Goal: Information Seeking & Learning: Understand process/instructions

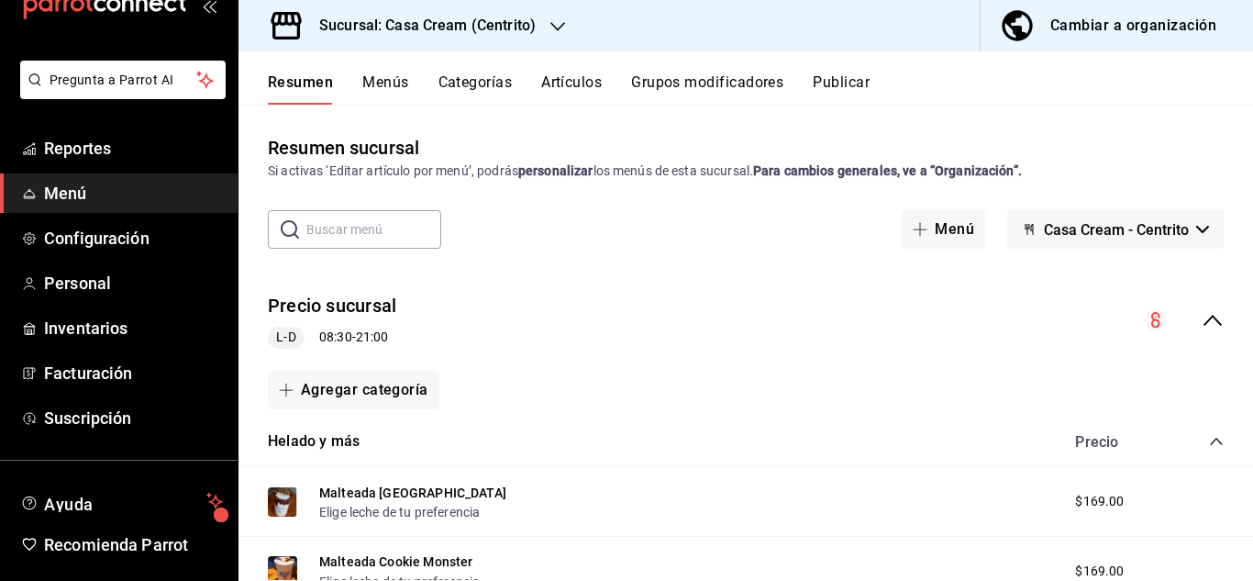
scroll to position [112, 0]
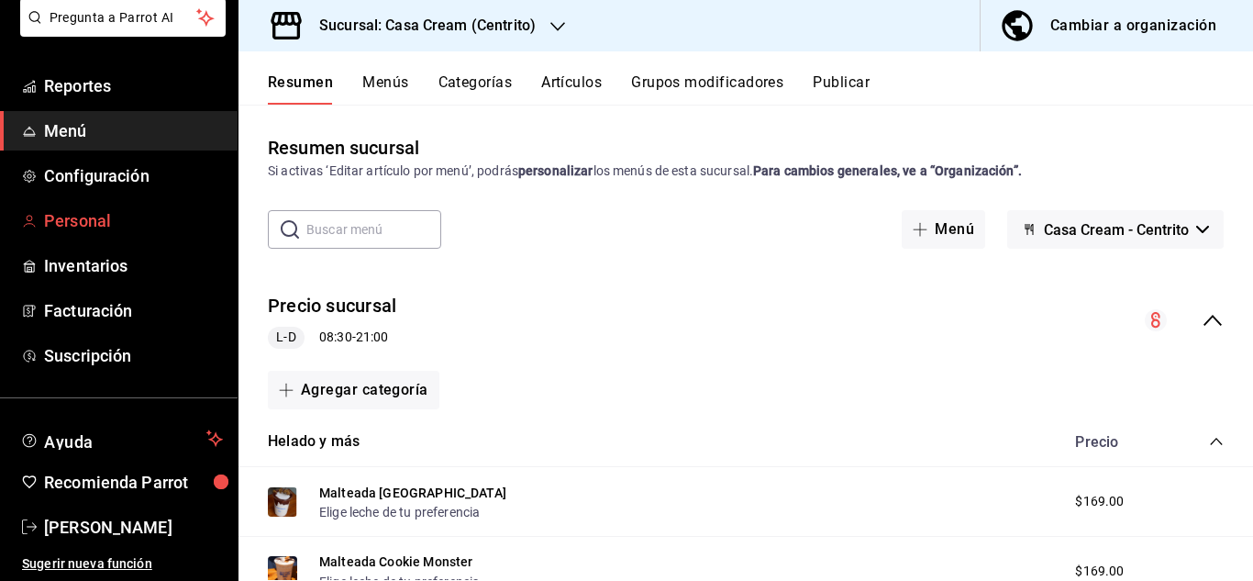
click at [97, 217] on span "Personal" at bounding box center [133, 220] width 179 height 25
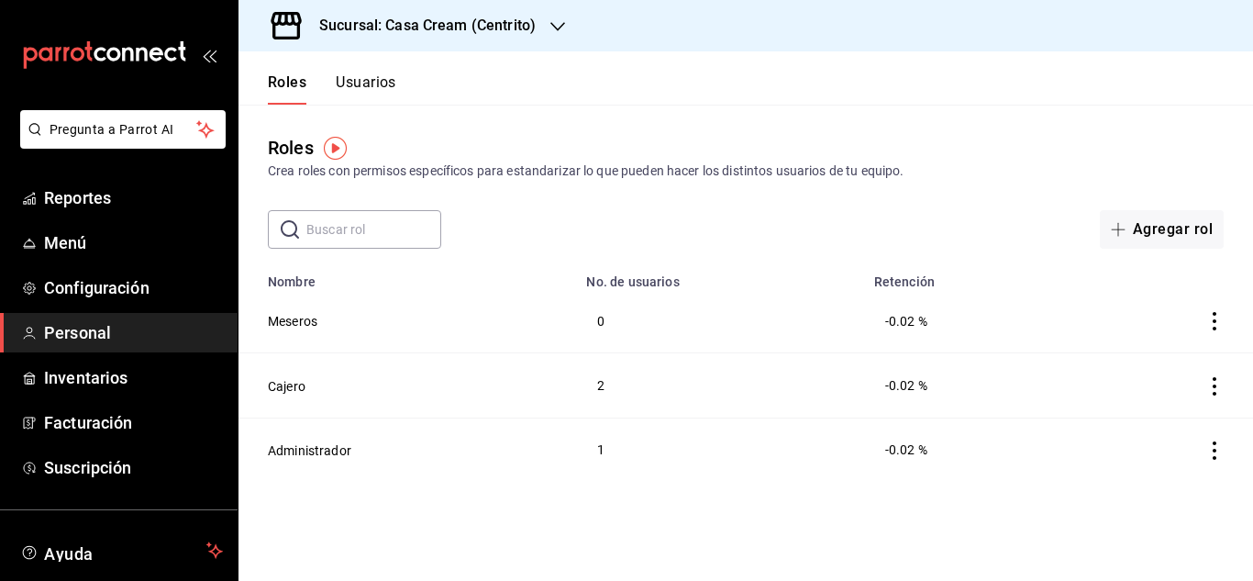
click at [366, 82] on button "Usuarios" at bounding box center [366, 88] width 61 height 31
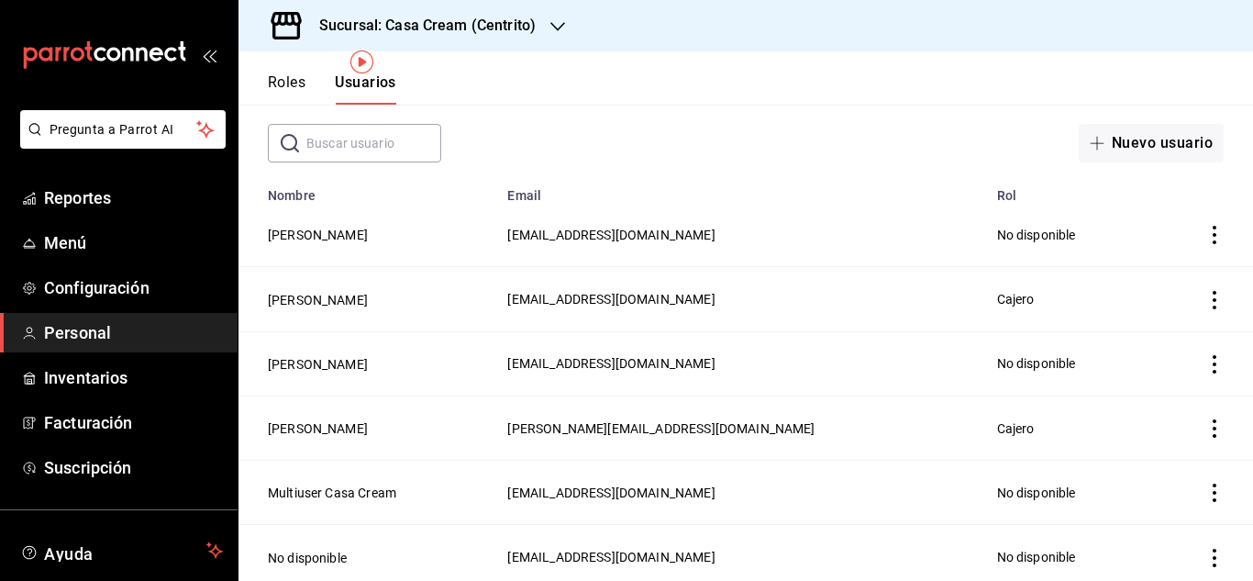
scroll to position [153, 0]
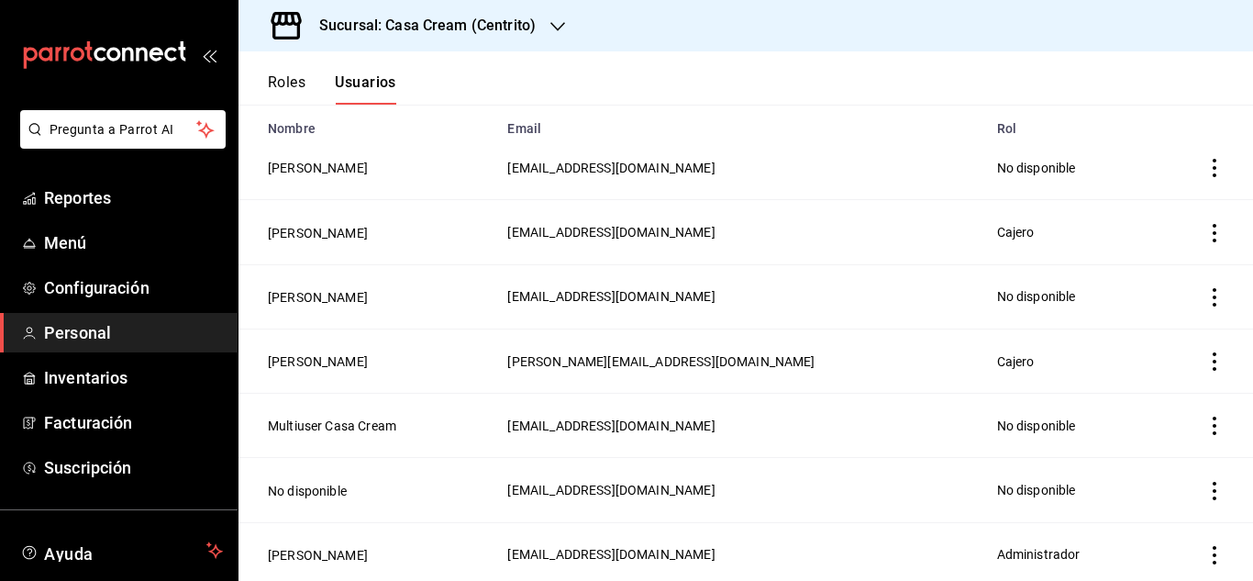
click at [1187, 351] on td "employeesTable" at bounding box center [1203, 360] width 100 height 64
click at [1205, 357] on icon "actions" at bounding box center [1214, 361] width 18 height 18
click at [376, 359] on div at bounding box center [626, 290] width 1253 height 581
click at [274, 81] on button "Roles" at bounding box center [287, 88] width 38 height 31
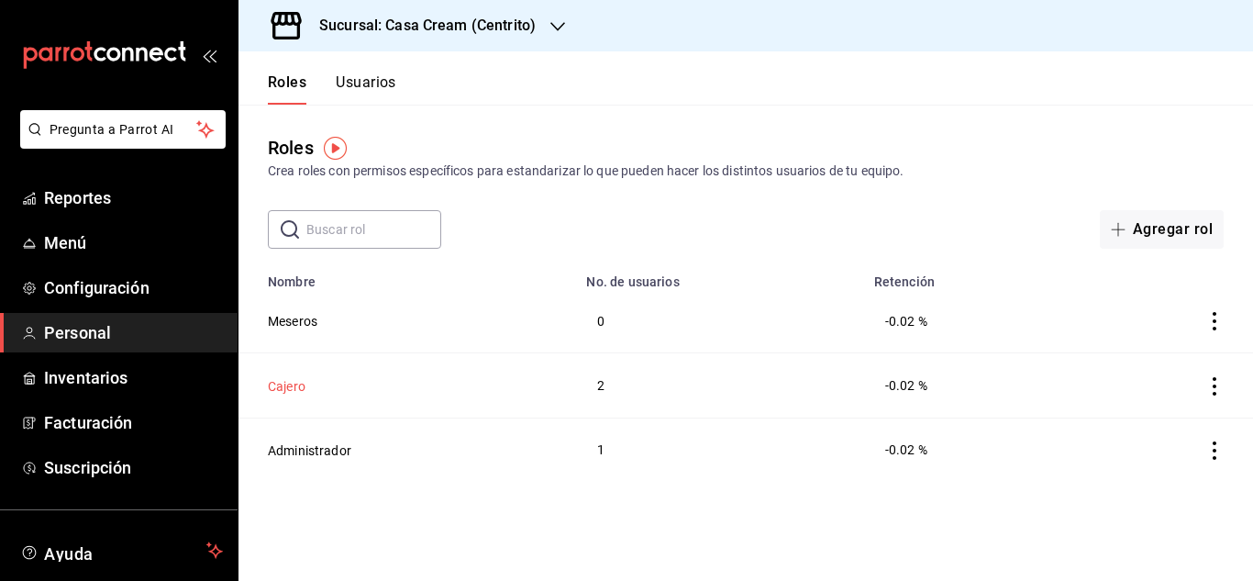
click at [296, 383] on button "Cajero" at bounding box center [287, 386] width 38 height 18
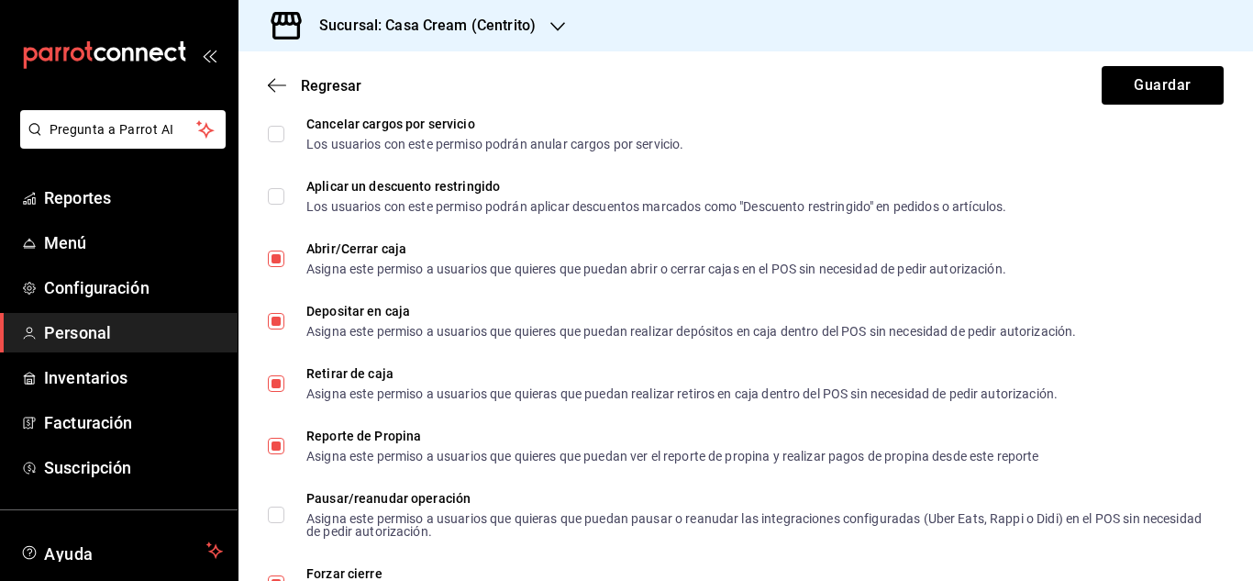
scroll to position [1656, 0]
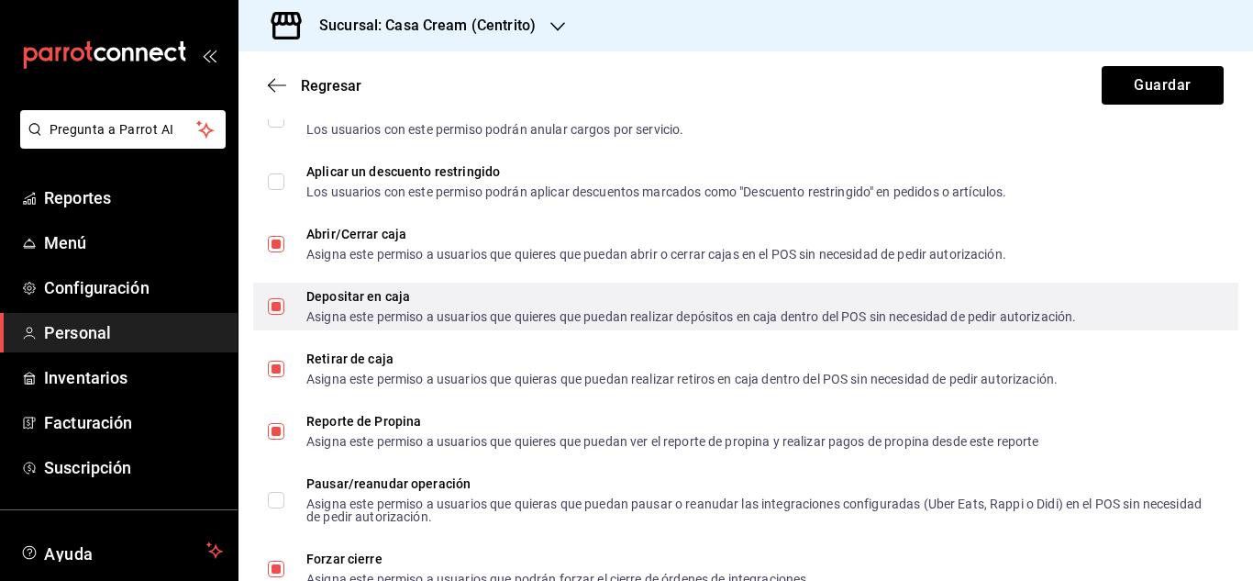
click at [271, 309] on input "Depositar en caja Asigna este permiso a usuarios que quieres que puedan realiza…" at bounding box center [276, 306] width 17 height 17
checkbox input "false"
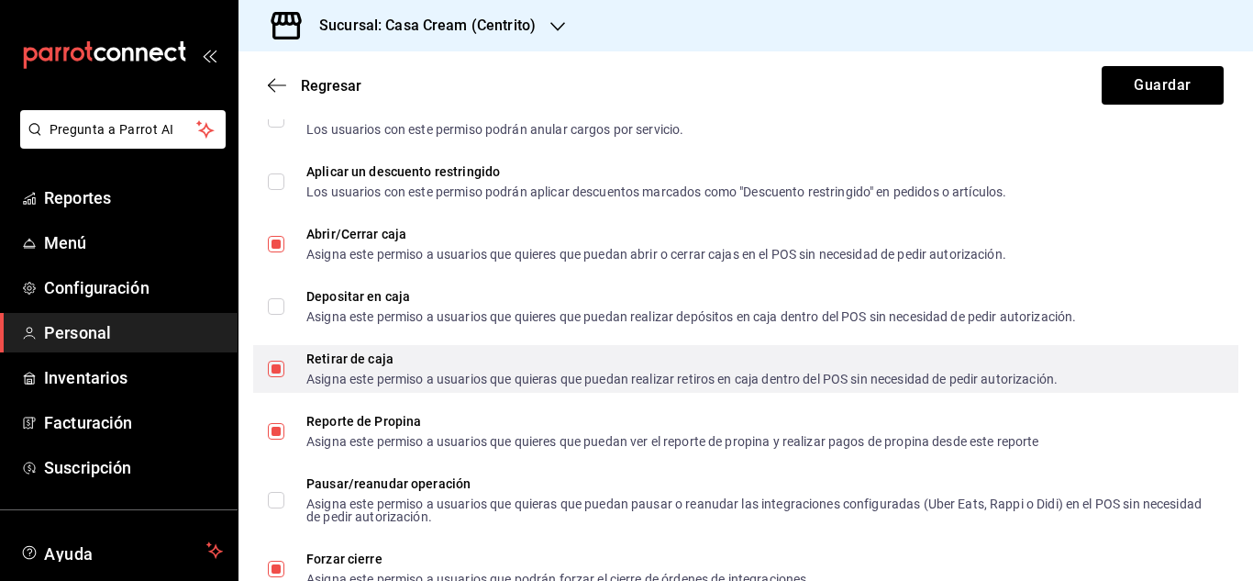
click at [282, 370] on input "Retirar de caja Asigna este permiso a usuarios que quieras que puedan realizar …" at bounding box center [276, 368] width 17 height 17
checkbox input "false"
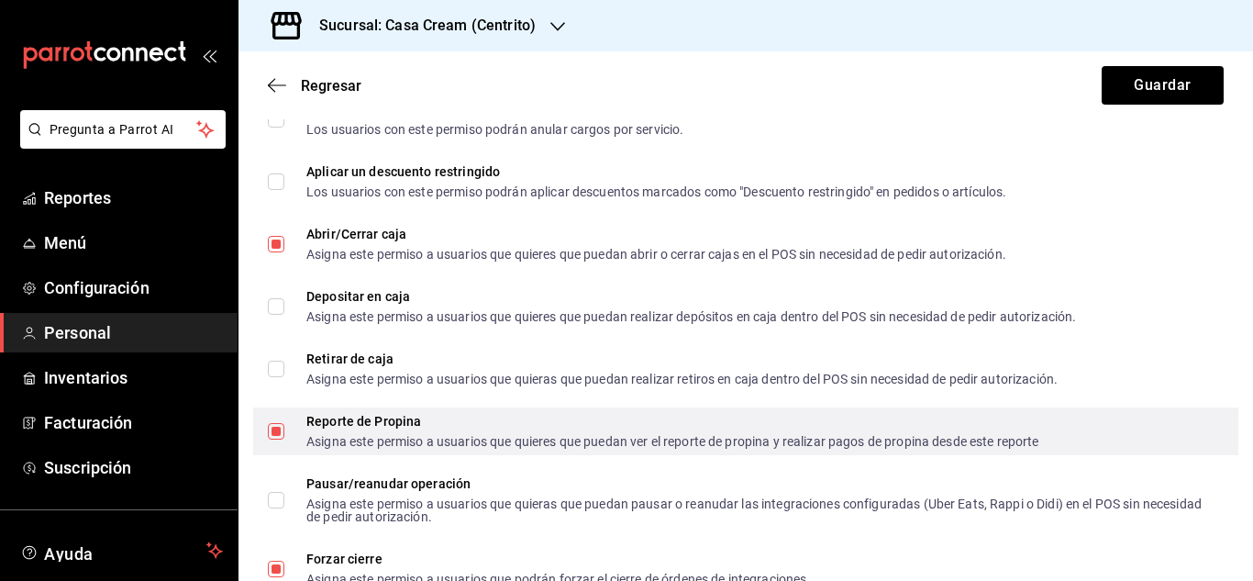
click at [276, 432] on input "Reporte de Propina Asigna este permiso a usuarios que quieres que puedan ver el…" at bounding box center [276, 431] width 17 height 17
checkbox input "false"
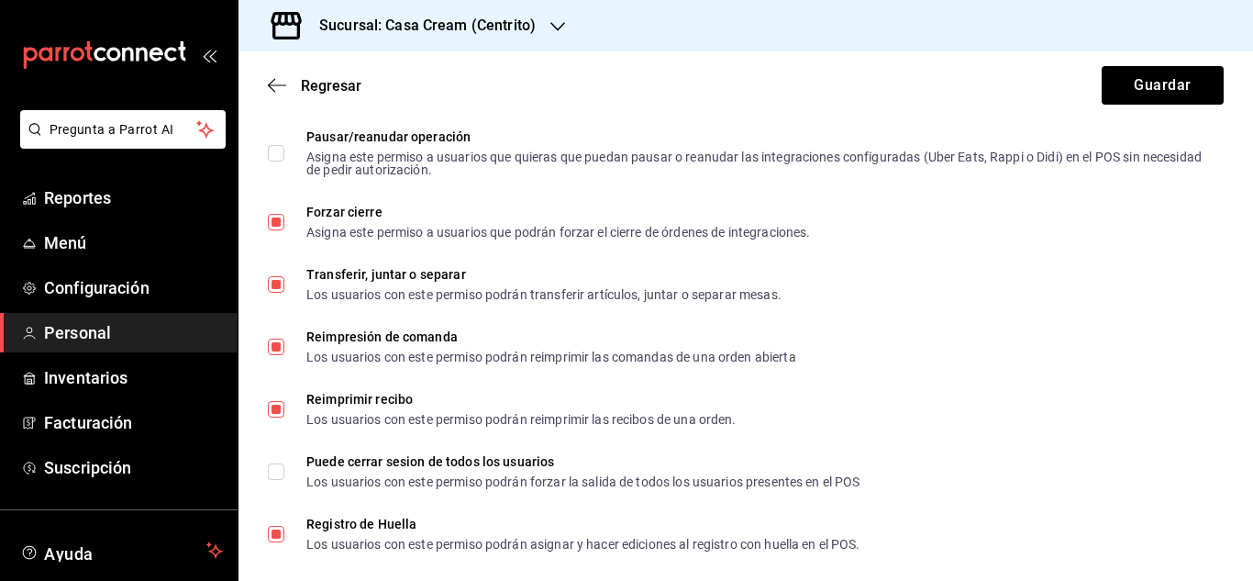
scroll to position [2010, 0]
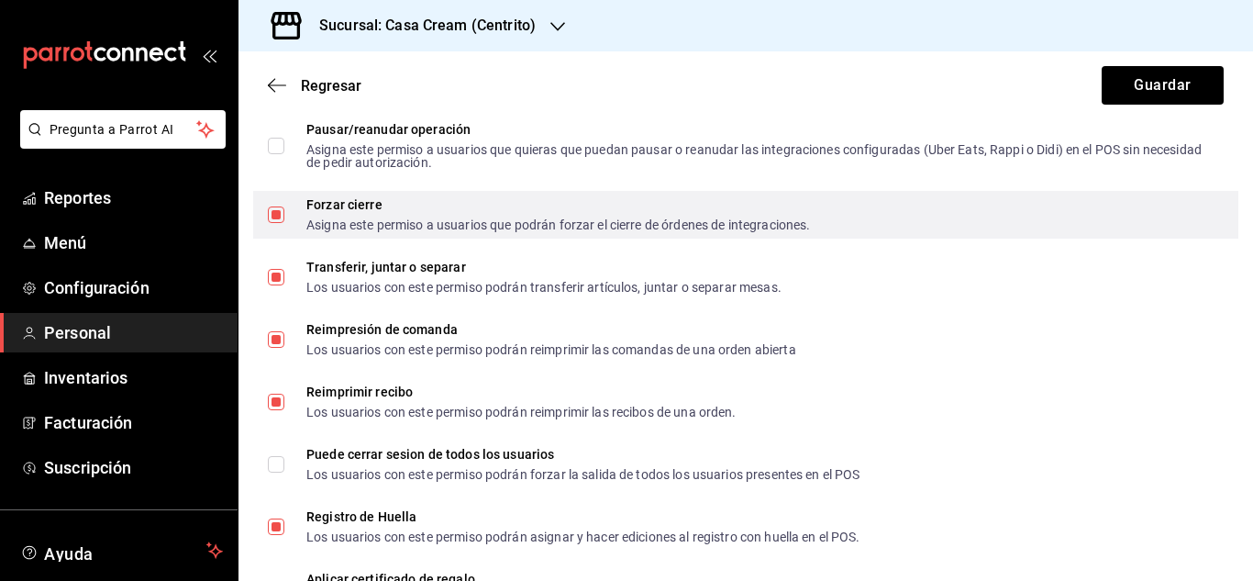
click at [271, 216] on input "Forzar cierre Asigna este permiso a usuarios que podrán forzar el cierre de órd…" at bounding box center [276, 214] width 17 height 17
checkbox input "false"
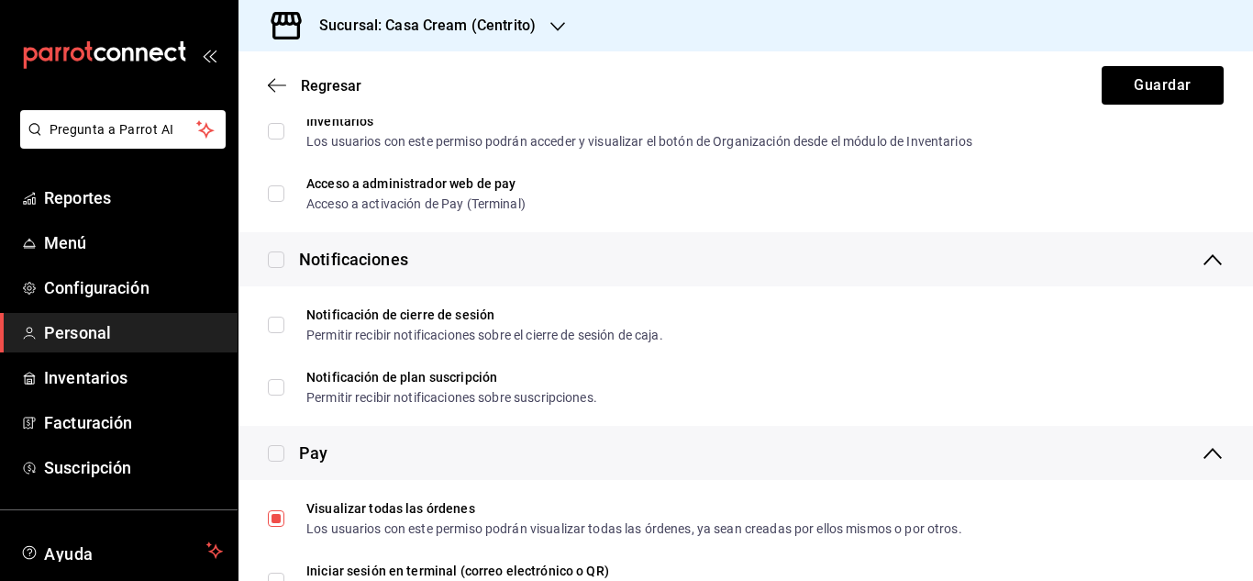
scroll to position [3532, 0]
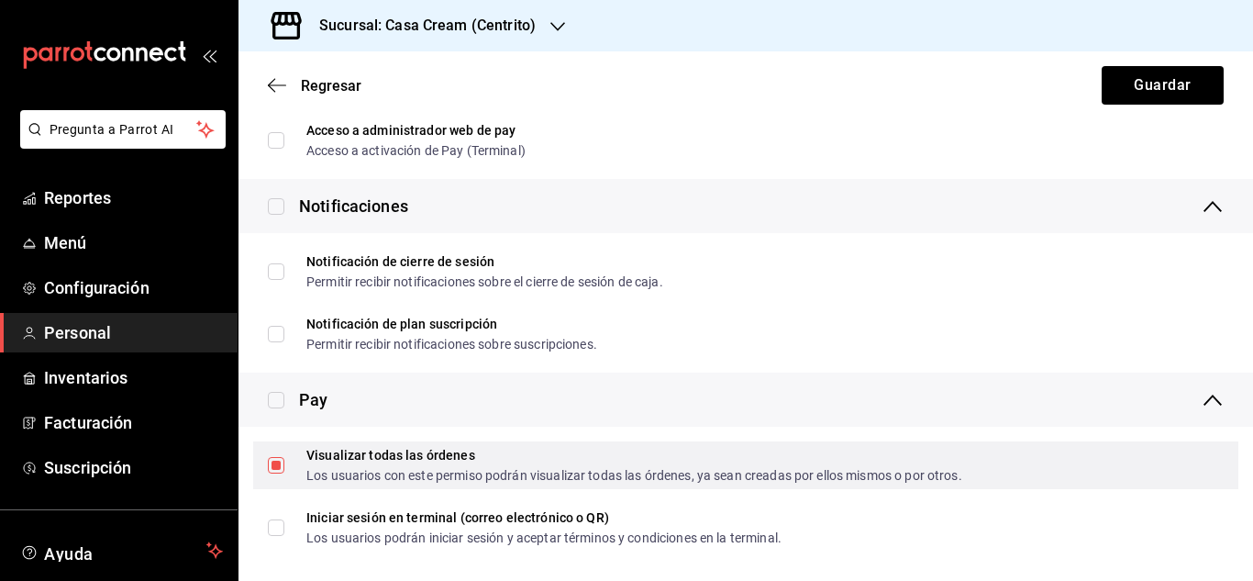
click at [280, 462] on input "Visualizar todas las órdenes Los usuarios con este permiso podrán visualizar to…" at bounding box center [276, 465] width 17 height 17
click at [281, 477] on label "Visualizar todas las órdenes Los usuarios con este permiso podrán visualizar to…" at bounding box center [615, 465] width 694 height 33
click at [281, 473] on input "Visualizar todas las órdenes Los usuarios con este permiso podrán visualizar to…" at bounding box center [276, 465] width 17 height 17
click at [284, 477] on span "Visualizar todas las órdenes Los usuarios con este permiso podrán visualizar to…" at bounding box center [623, 465] width 678 height 33
click at [284, 473] on input "Visualizar todas las órdenes Los usuarios con este permiso podrán visualizar to…" at bounding box center [276, 465] width 17 height 17
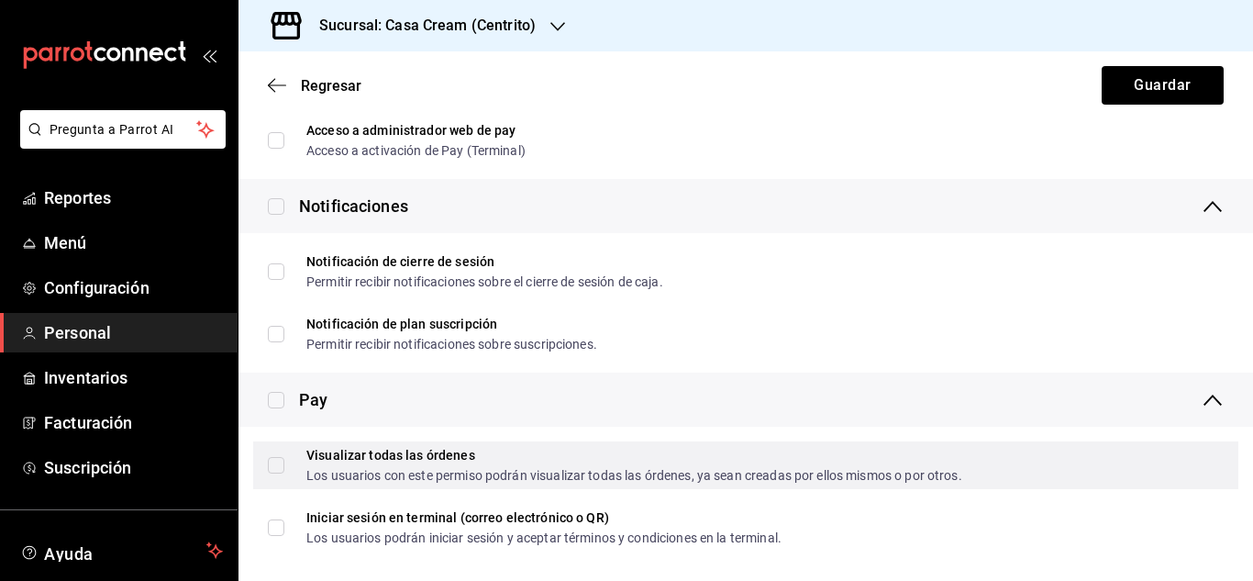
click at [275, 462] on input "Visualizar todas las órdenes Los usuarios con este permiso podrán visualizar to…" at bounding box center [276, 465] width 17 height 17
checkbox input "true"
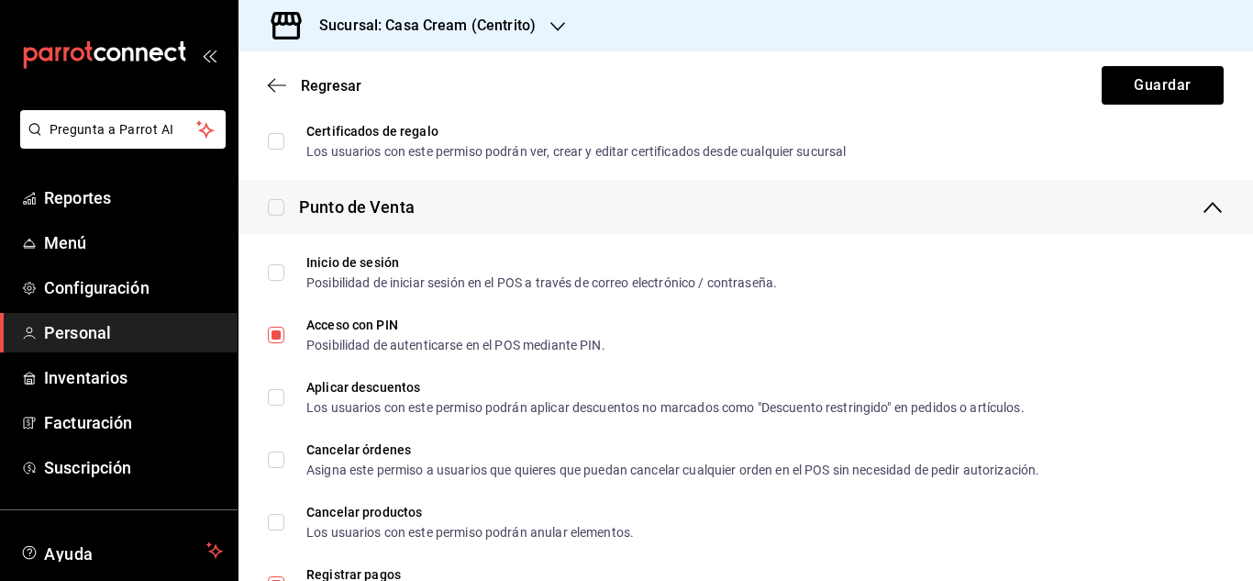
scroll to position [685, 0]
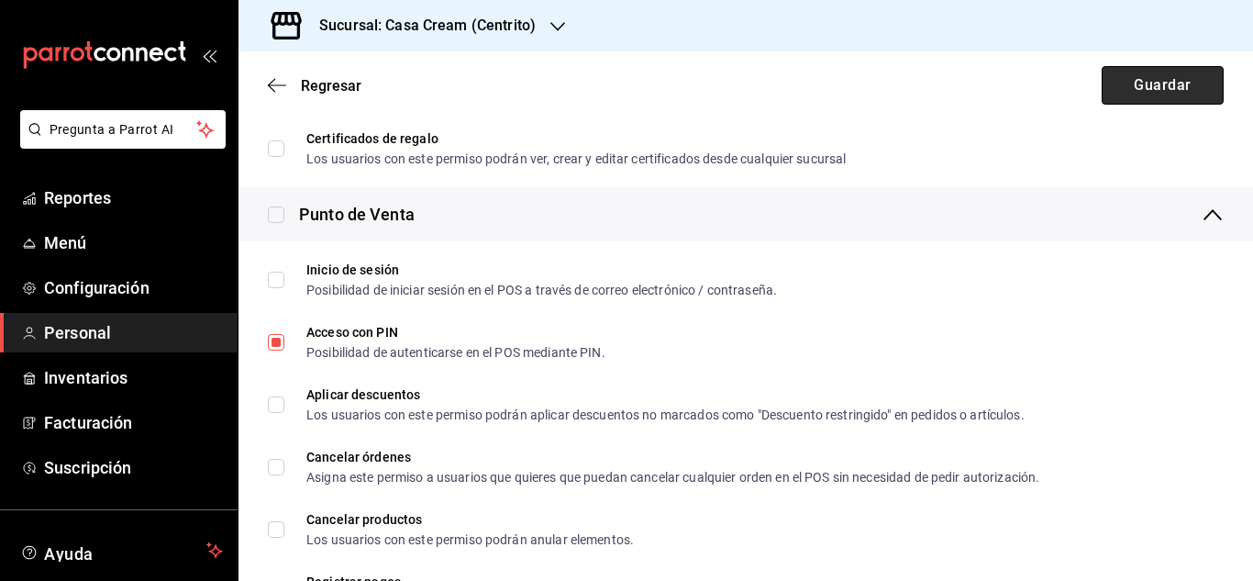
click at [1178, 79] on button "Guardar" at bounding box center [1163, 85] width 122 height 39
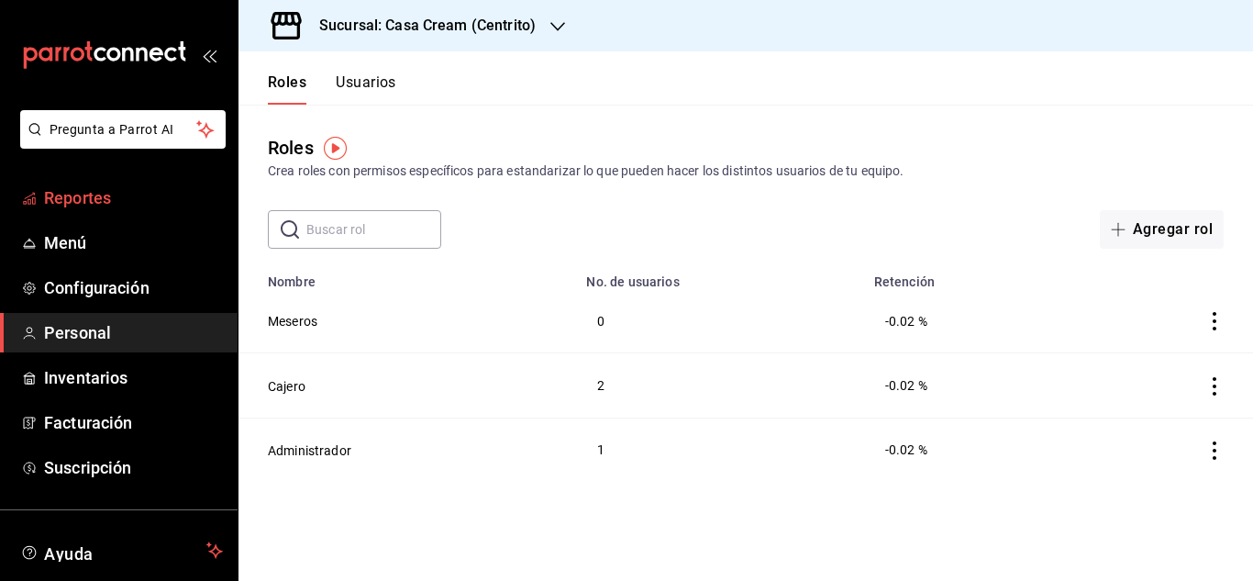
click at [58, 202] on span "Reportes" at bounding box center [133, 197] width 179 height 25
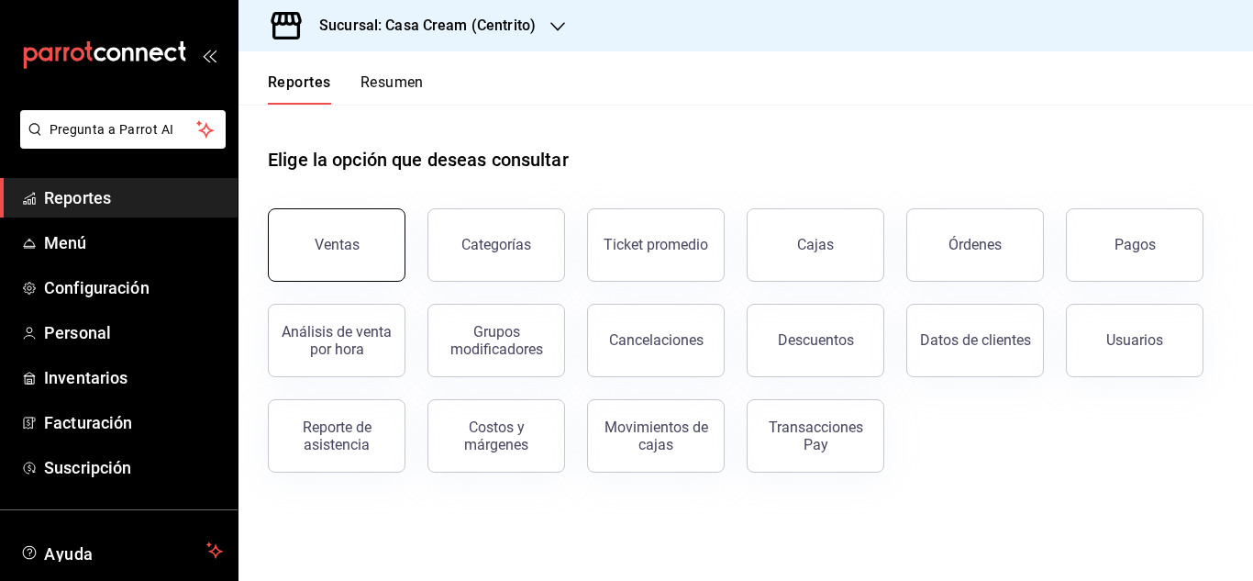
click at [289, 250] on button "Ventas" at bounding box center [337, 244] width 138 height 73
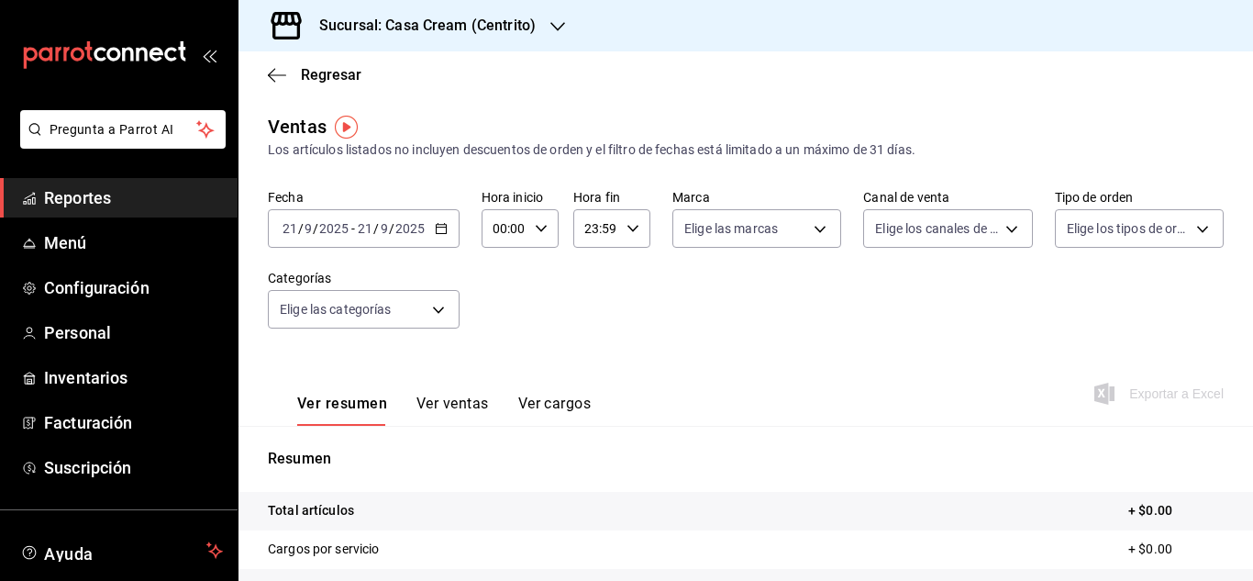
click at [447, 233] on div "[DATE] [DATE] - [DATE] [DATE]" at bounding box center [364, 228] width 192 height 39
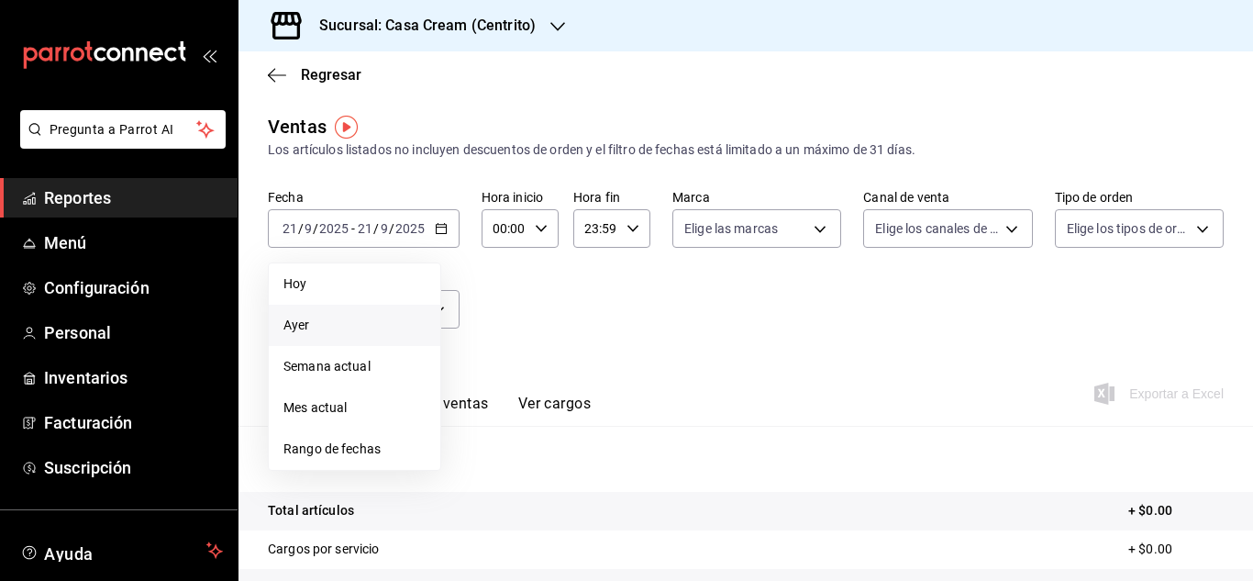
click at [318, 322] on span "Ayer" at bounding box center [354, 325] width 142 height 19
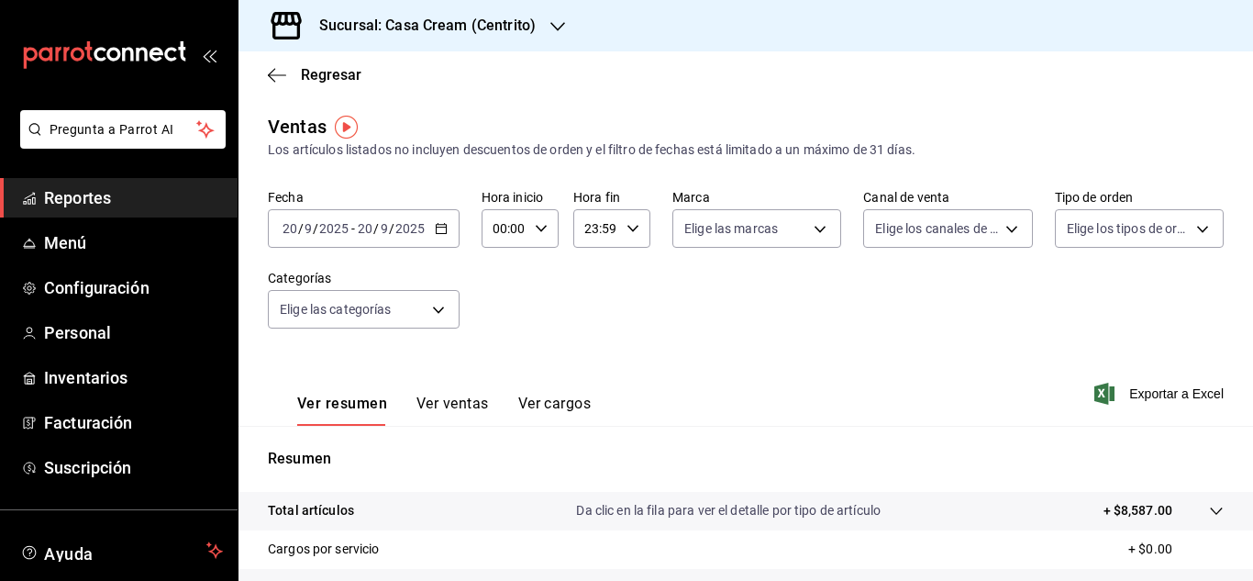
click at [431, 231] on div "[DATE] [DATE] - [DATE] [DATE]" at bounding box center [364, 228] width 192 height 39
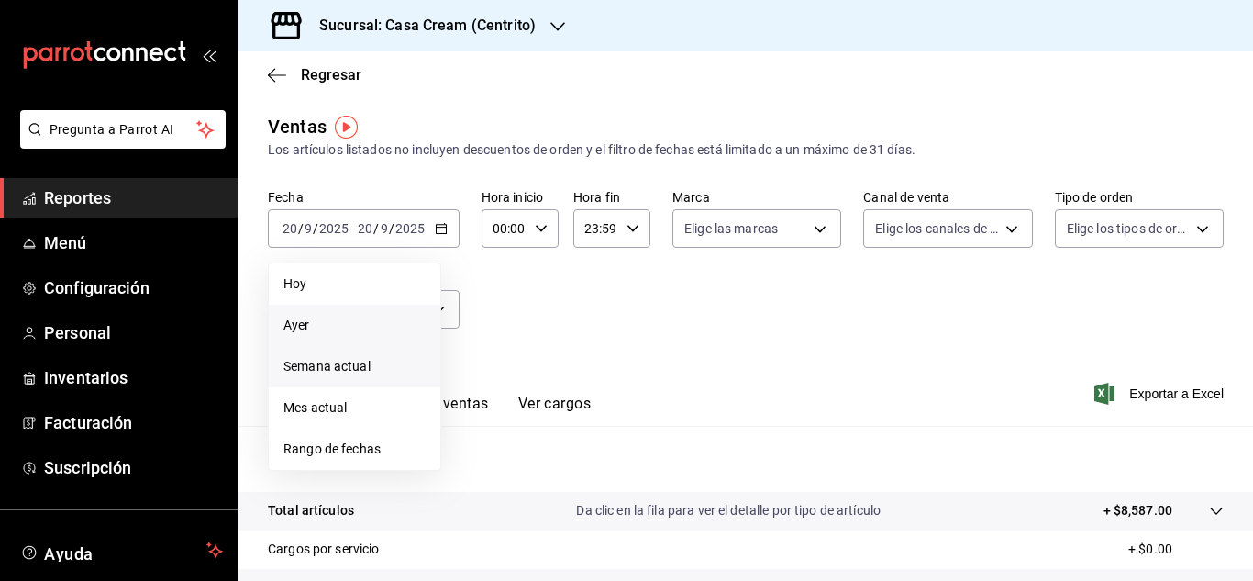
click at [320, 369] on span "Semana actual" at bounding box center [354, 366] width 142 height 19
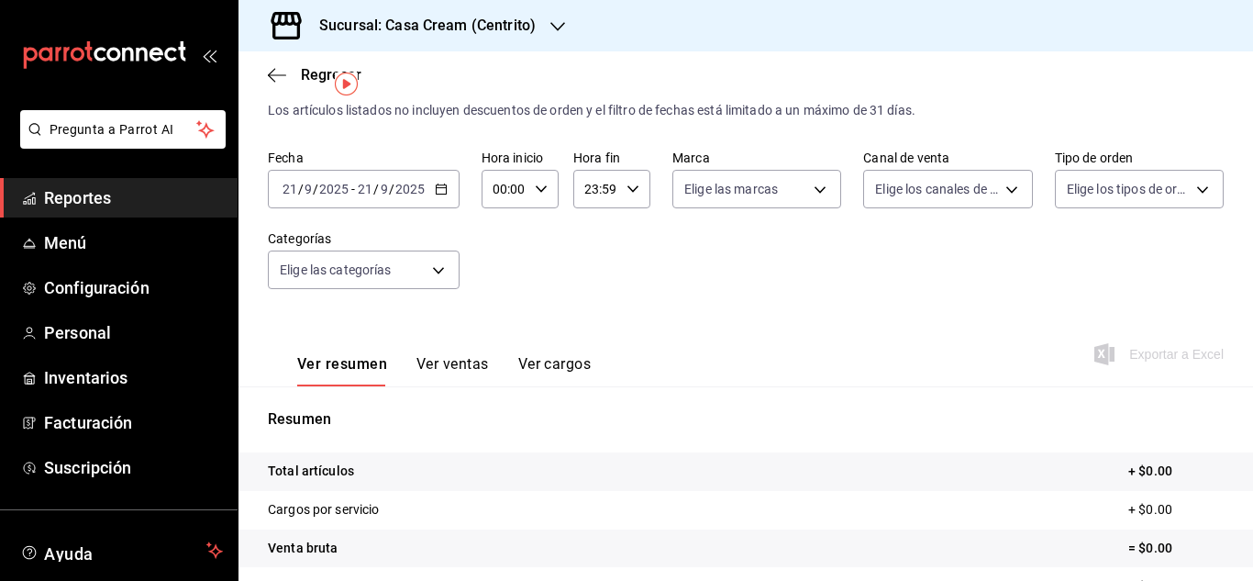
scroll to position [32, 0]
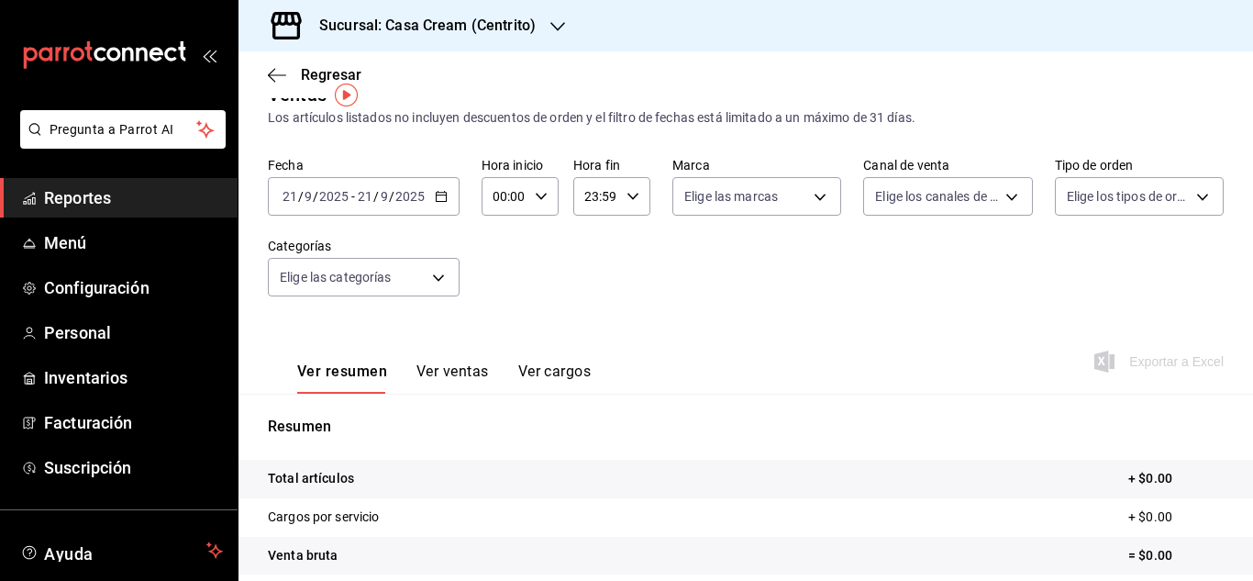
click at [438, 194] on icon "button" at bounding box center [441, 196] width 13 height 13
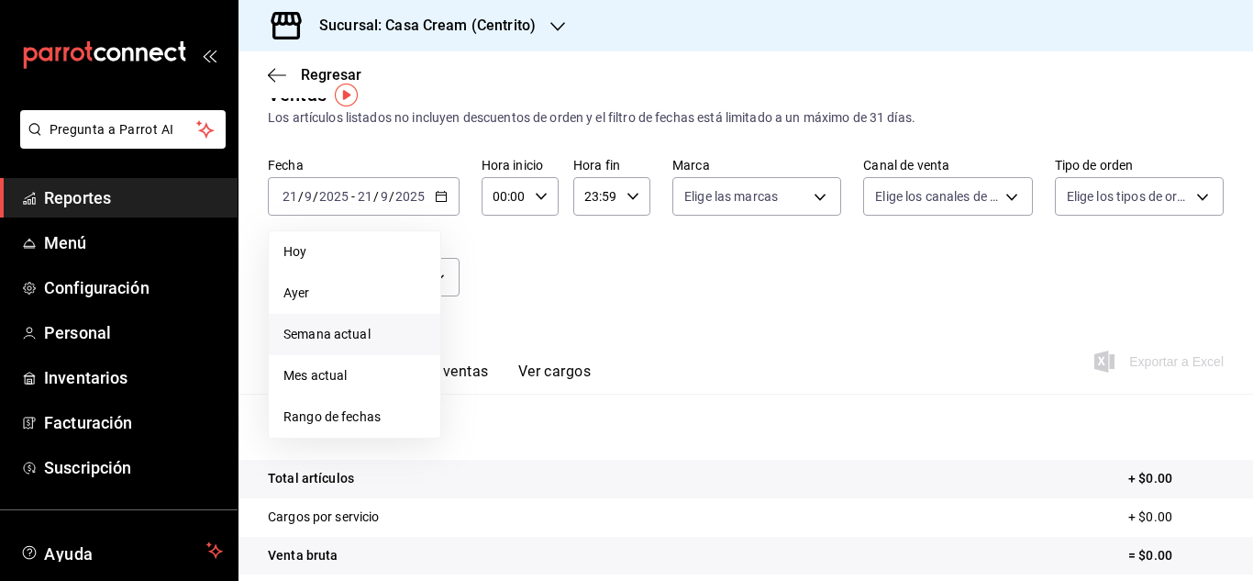
click at [735, 328] on div "Ver resumen Ver ventas Ver cargos Exportar a Excel" at bounding box center [745, 355] width 1014 height 75
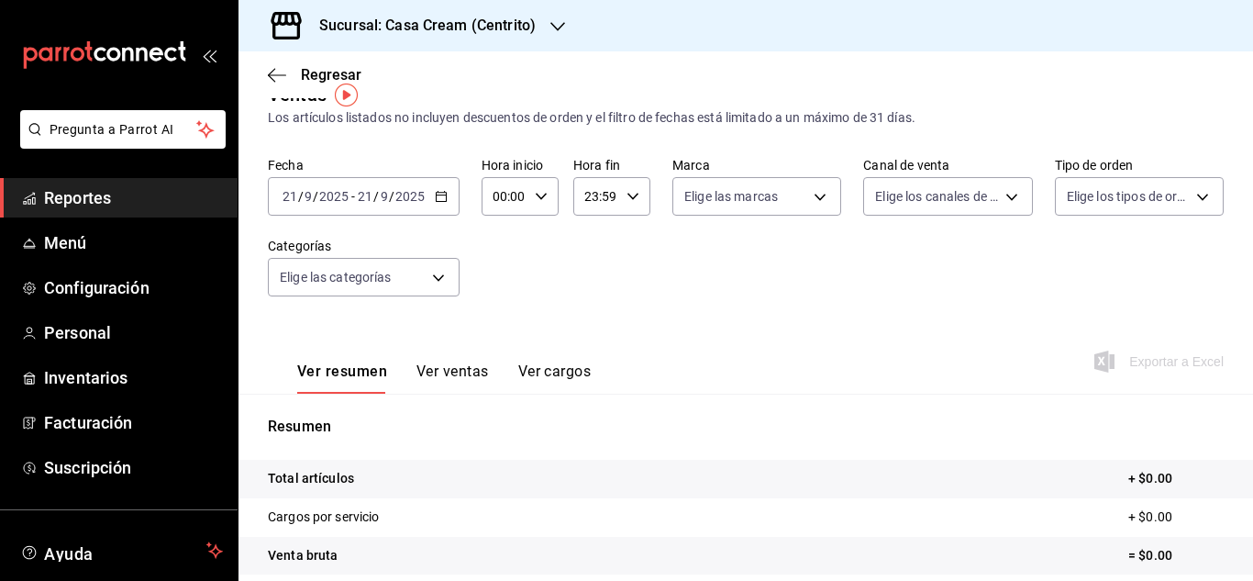
click at [470, 378] on button "Ver ventas" at bounding box center [452, 377] width 72 height 31
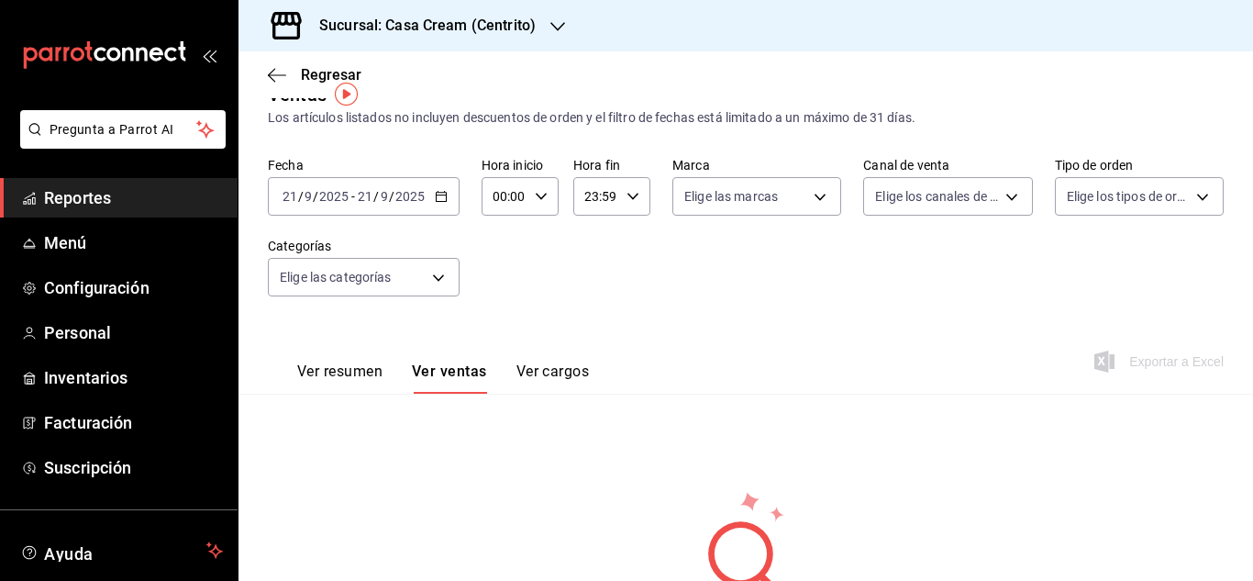
scroll to position [33, 0]
click at [425, 271] on body "Pregunta a Parrot AI Reportes Menú Configuración Personal Inventarios Facturaci…" at bounding box center [626, 290] width 1253 height 581
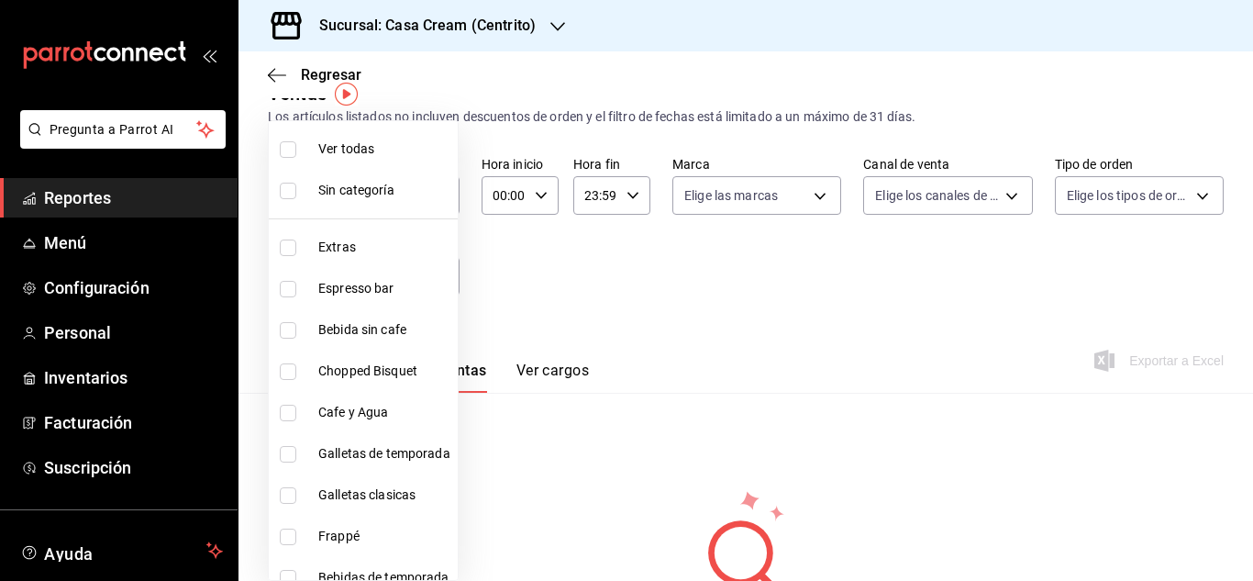
click at [703, 274] on div at bounding box center [626, 290] width 1253 height 581
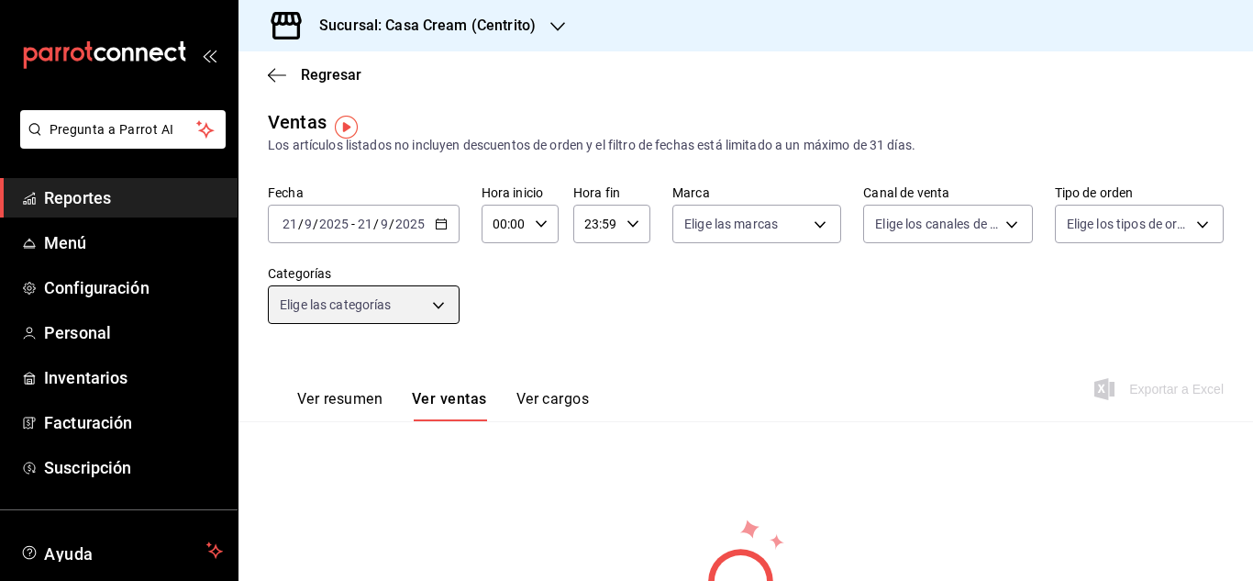
scroll to position [0, 0]
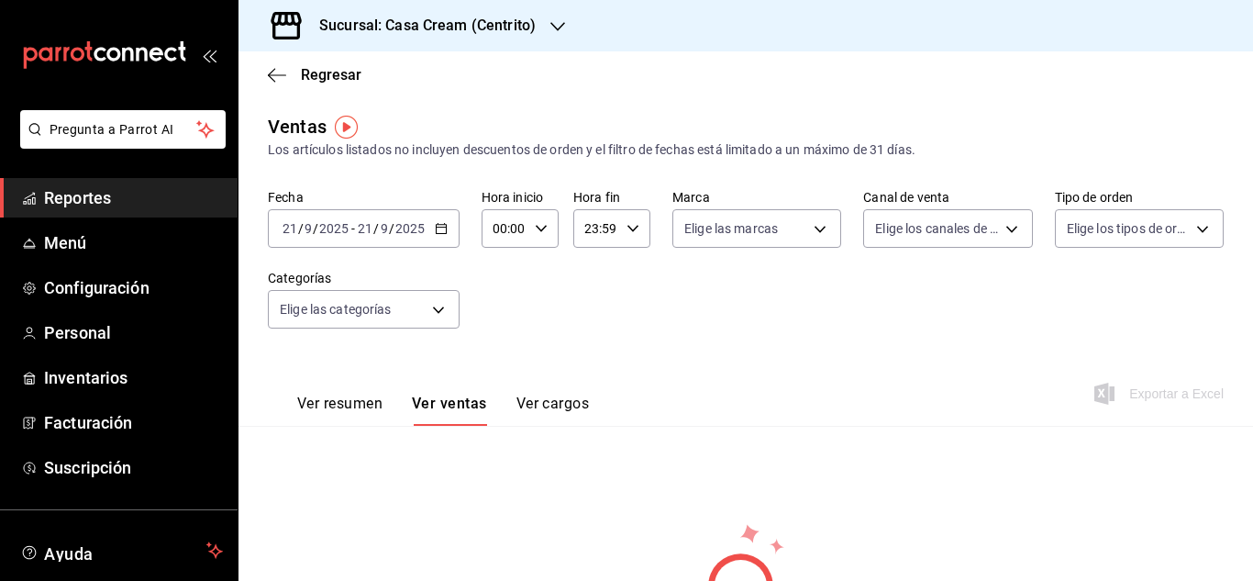
click at [439, 229] on icon "button" at bounding box center [441, 228] width 13 height 13
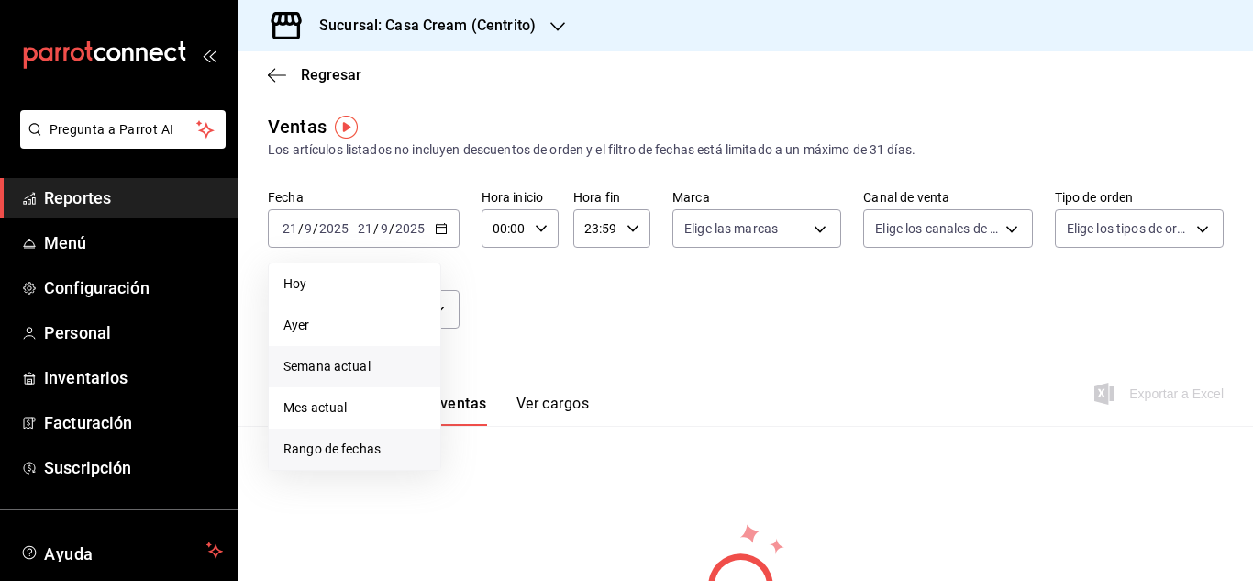
click at [329, 459] on li "Rango de fechas" at bounding box center [355, 448] width 172 height 41
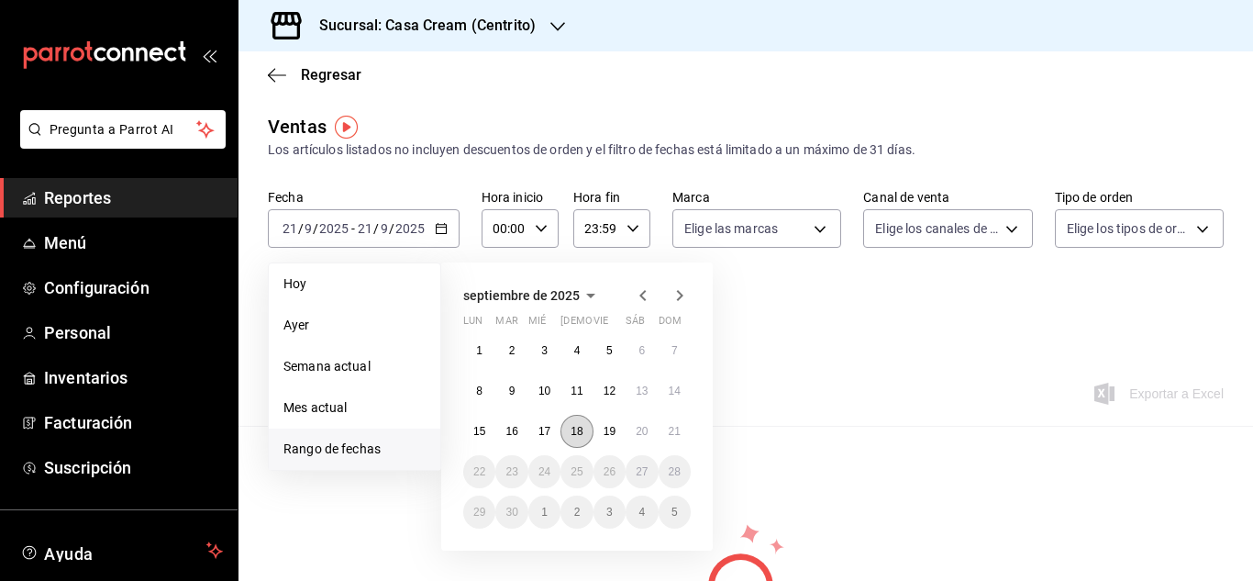
click at [583, 426] on button "18" at bounding box center [576, 431] width 32 height 33
click at [616, 434] on button "19" at bounding box center [609, 431] width 32 height 33
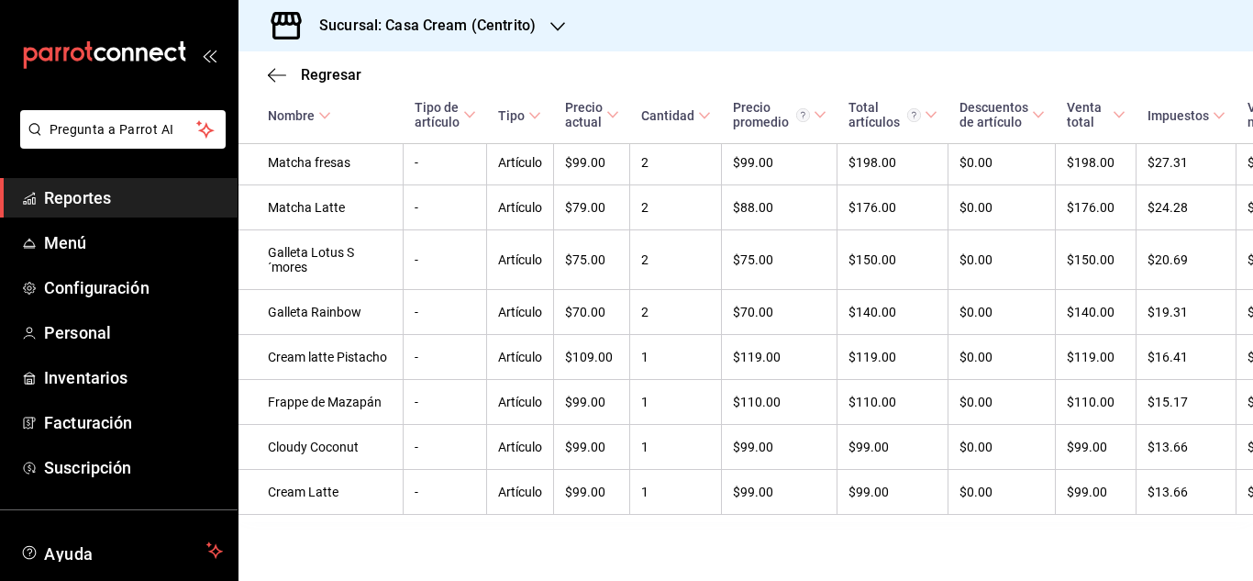
scroll to position [845, 0]
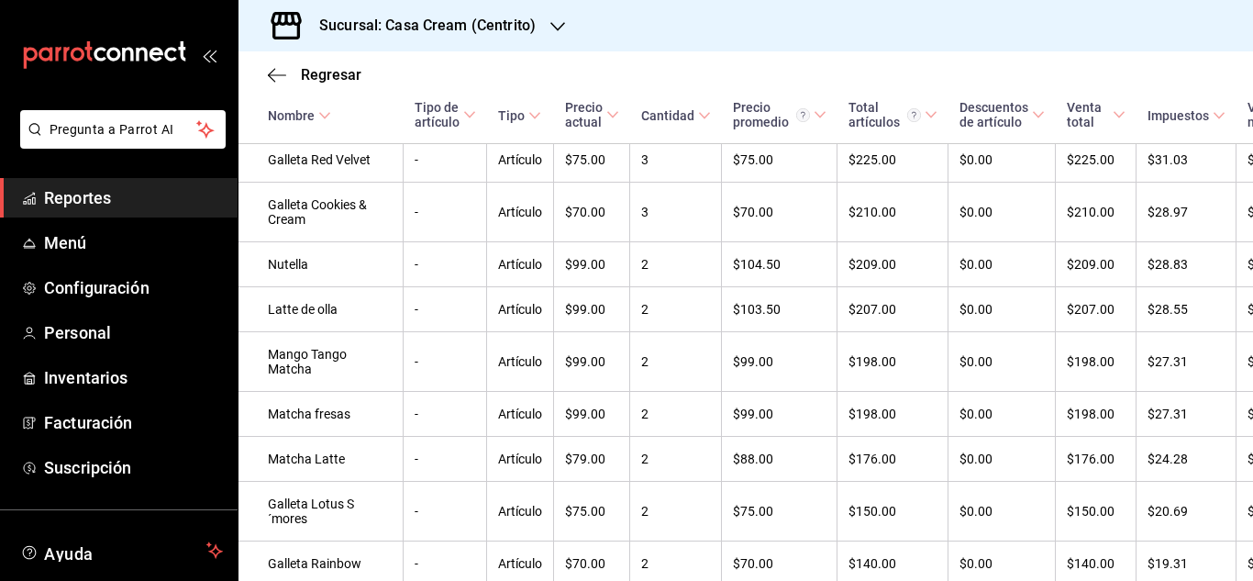
drag, startPoint x: 1251, startPoint y: 85, endPoint x: 974, endPoint y: 32, distance: 282.1
click at [974, 32] on div "Sucursal: Casa Cream (Centrito)" at bounding box center [745, 25] width 1014 height 51
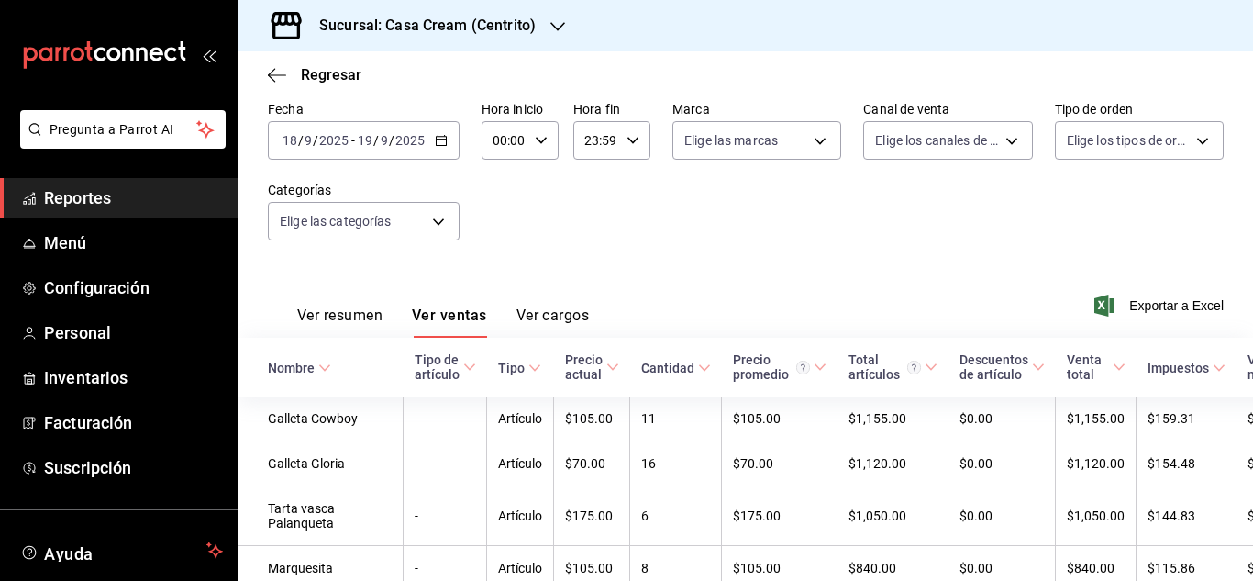
scroll to position [0, 0]
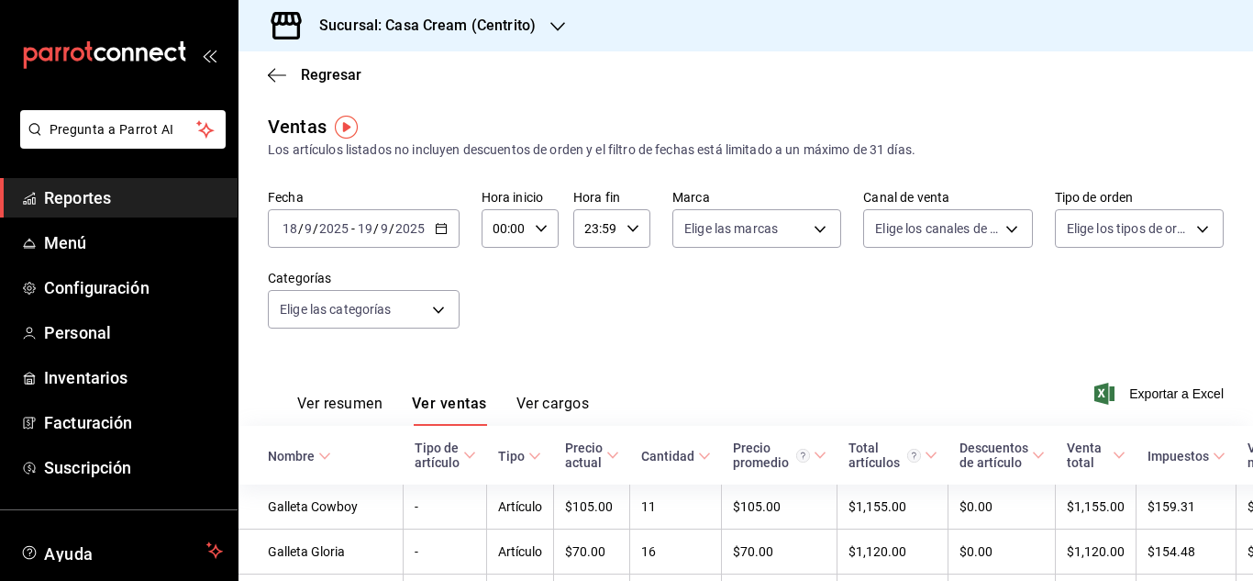
click at [323, 362] on div "Ver resumen Ver ventas Ver cargos Exportar a Excel" at bounding box center [745, 387] width 1014 height 75
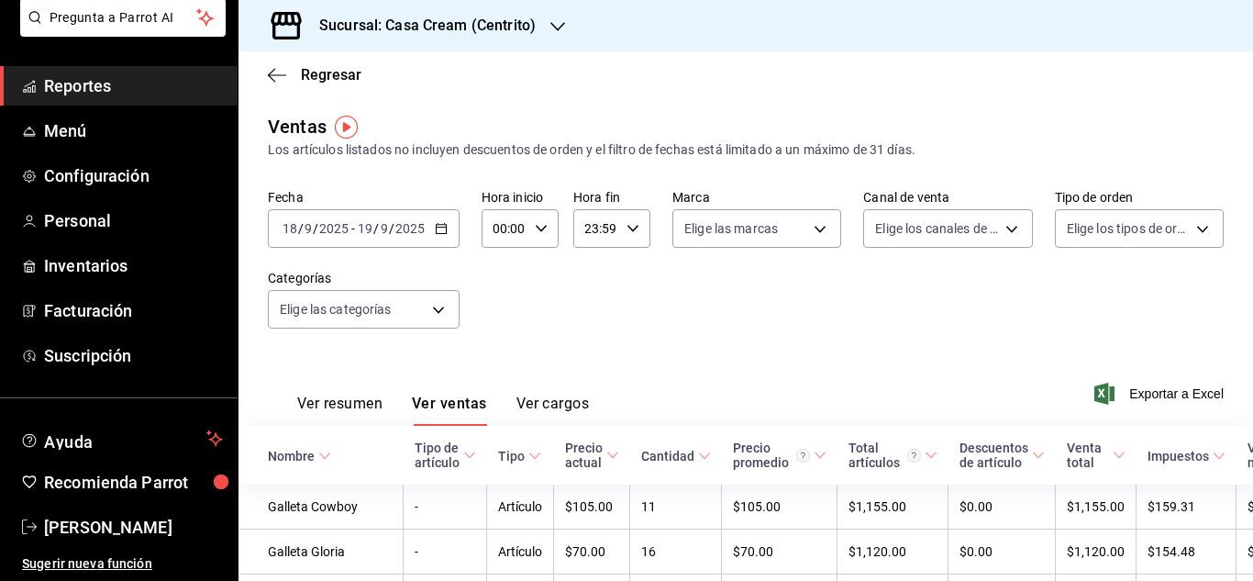
click at [550, 28] on icon "button" at bounding box center [557, 26] width 15 height 15
click at [357, 76] on span "Casa Cream (Mty)" at bounding box center [305, 79] width 105 height 19
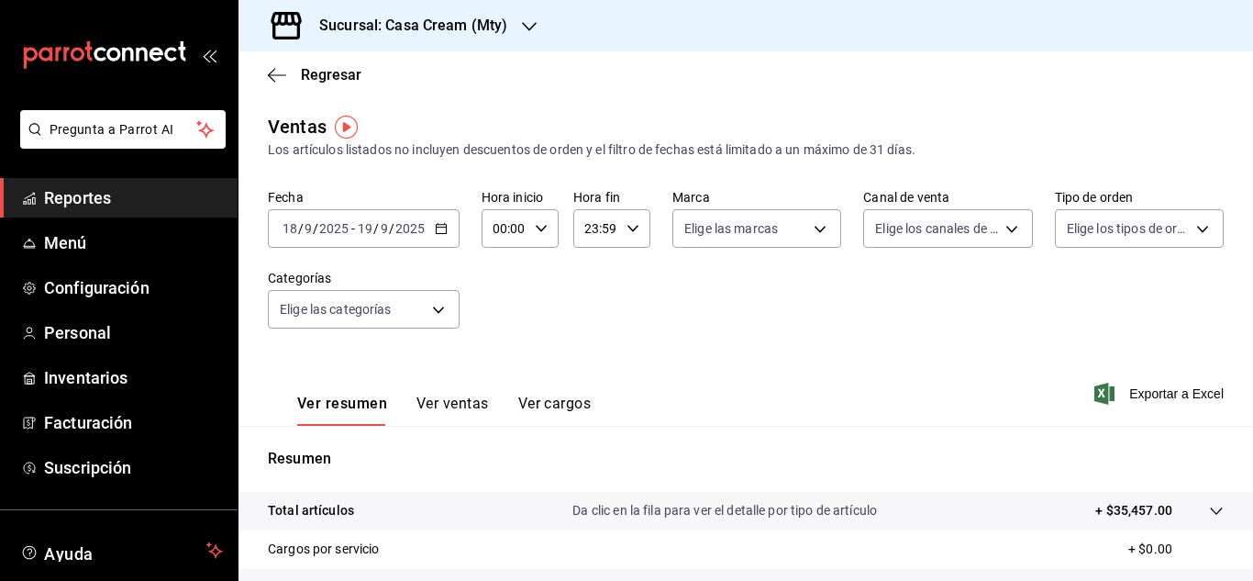
click at [446, 228] on icon "button" at bounding box center [441, 228] width 13 height 13
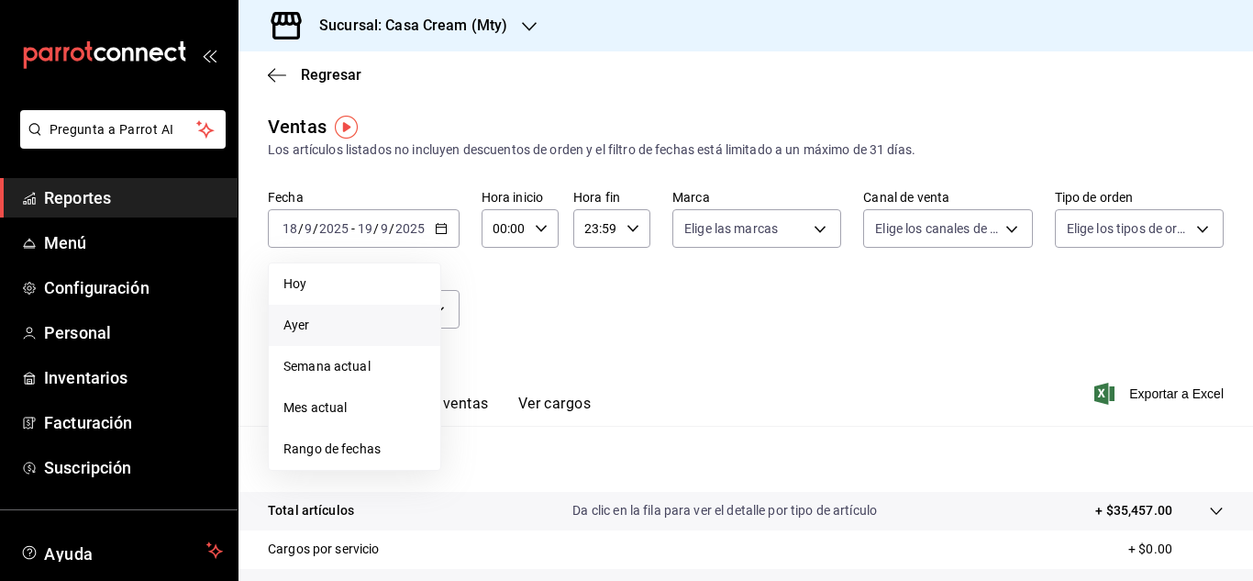
click at [323, 332] on span "Ayer" at bounding box center [354, 325] width 142 height 19
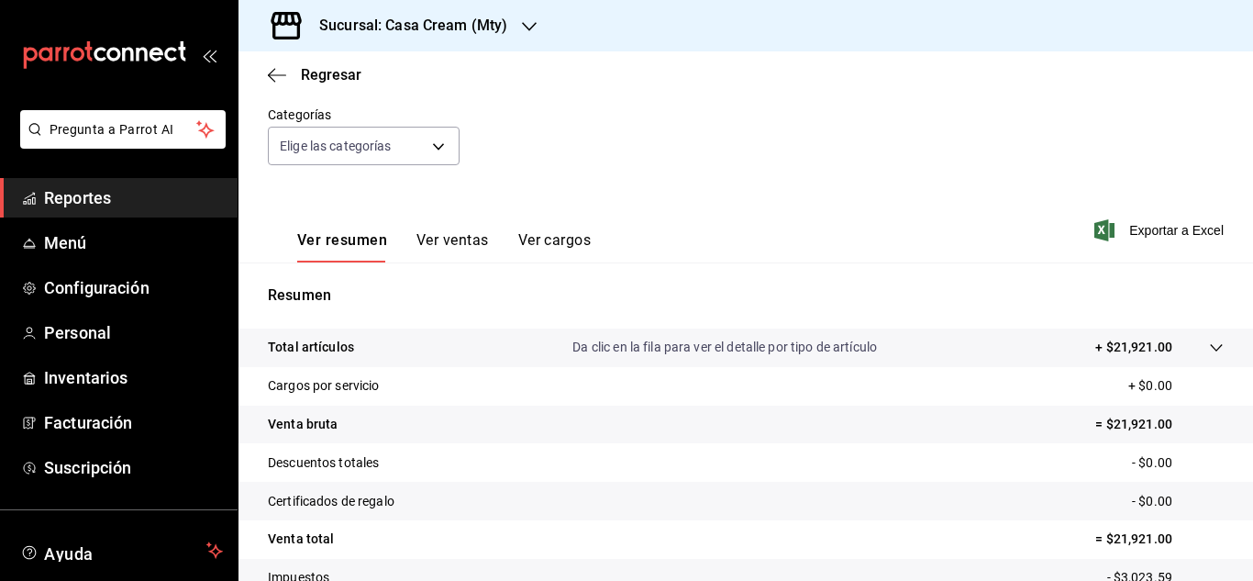
scroll to position [29, 0]
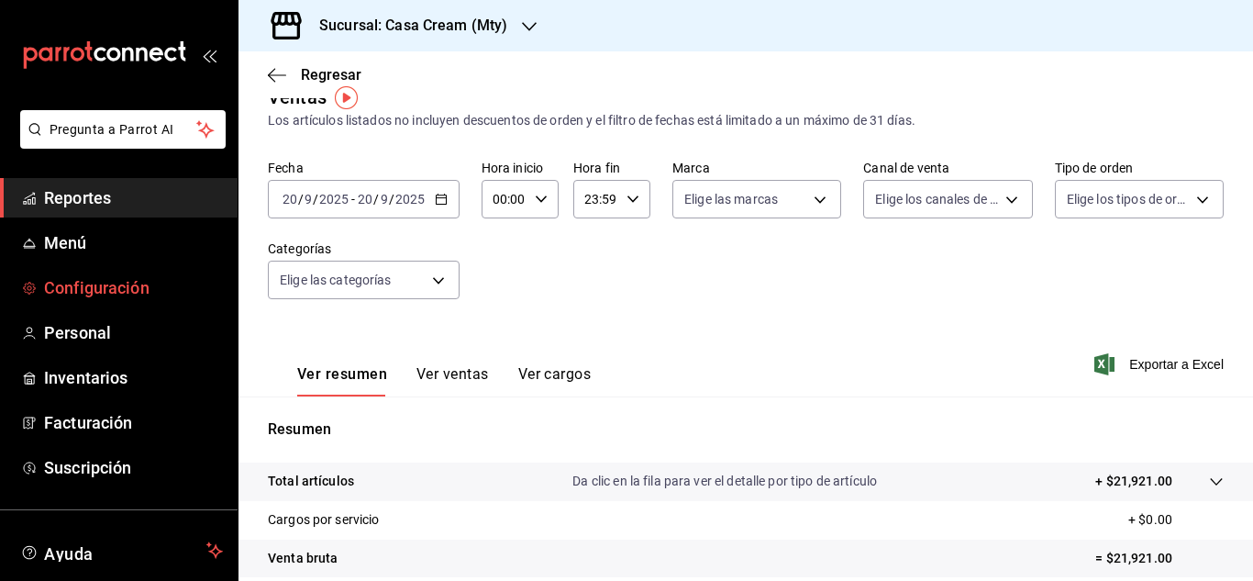
click at [67, 282] on span "Configuración" at bounding box center [133, 287] width 179 height 25
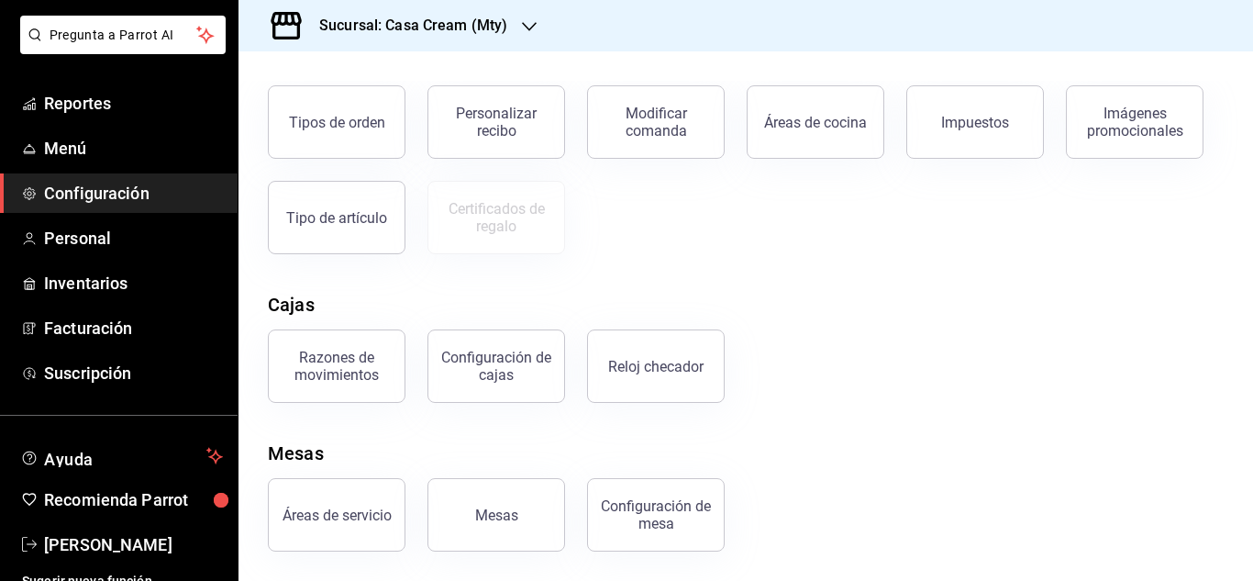
scroll to position [85, 0]
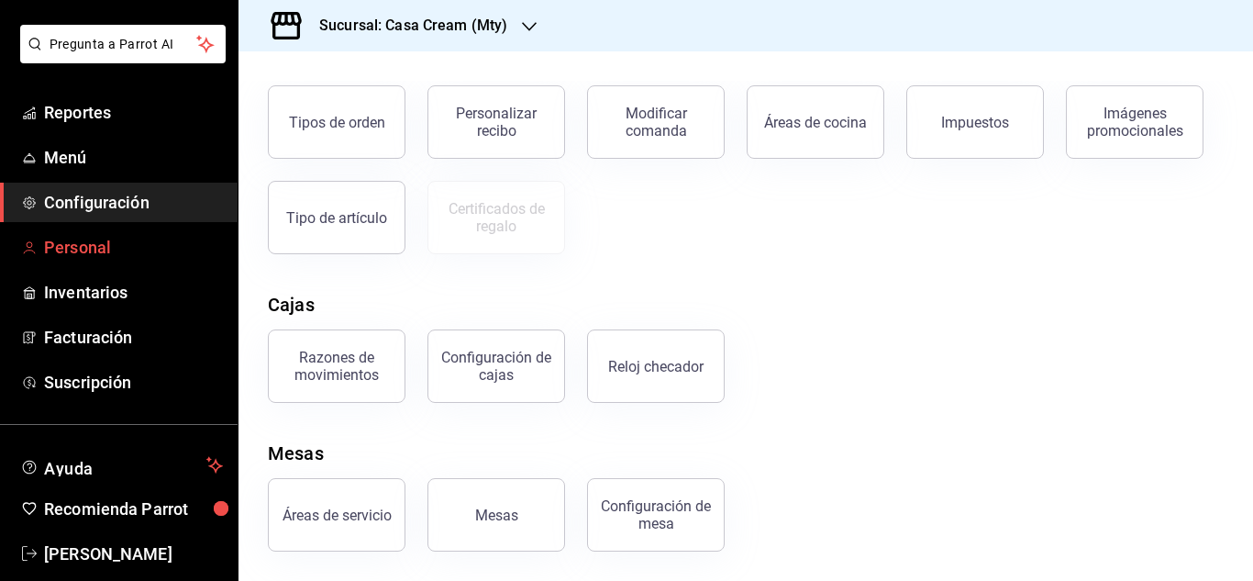
click at [68, 249] on span "Personal" at bounding box center [133, 247] width 179 height 25
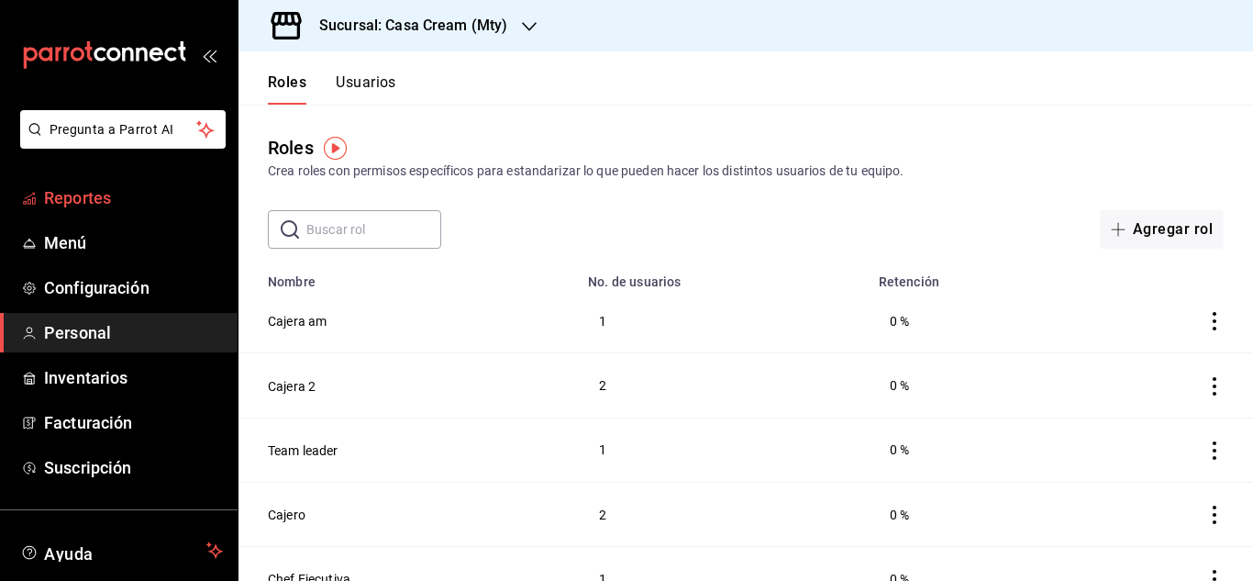
click at [69, 199] on span "Reportes" at bounding box center [133, 197] width 179 height 25
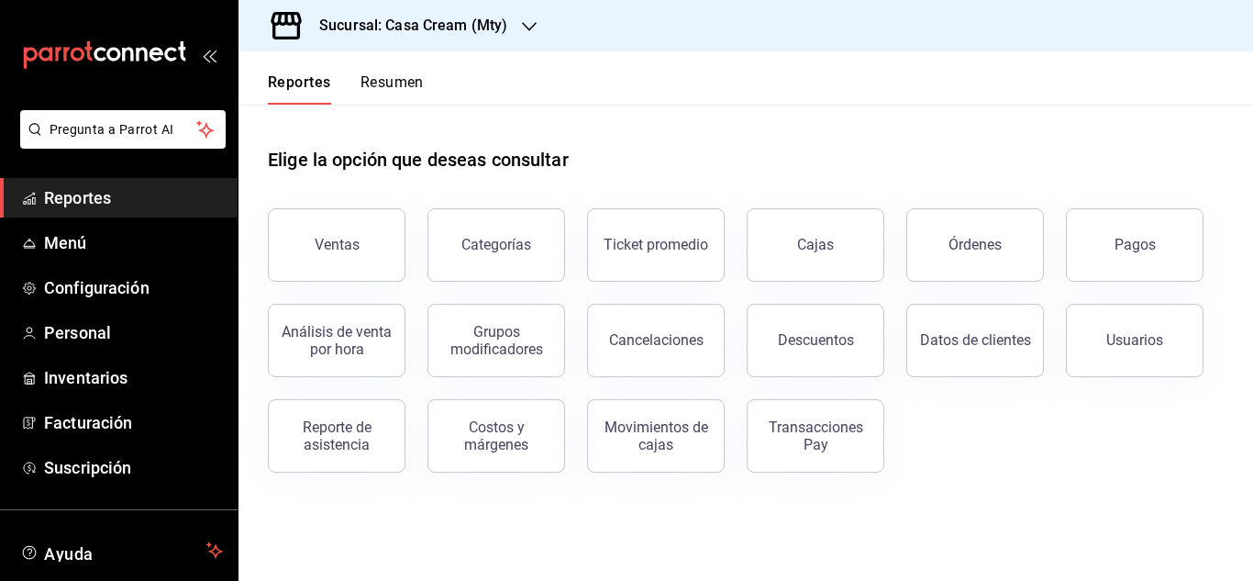
click at [69, 199] on span "Reportes" at bounding box center [133, 197] width 179 height 25
click at [76, 294] on span "Configuración" at bounding box center [133, 287] width 179 height 25
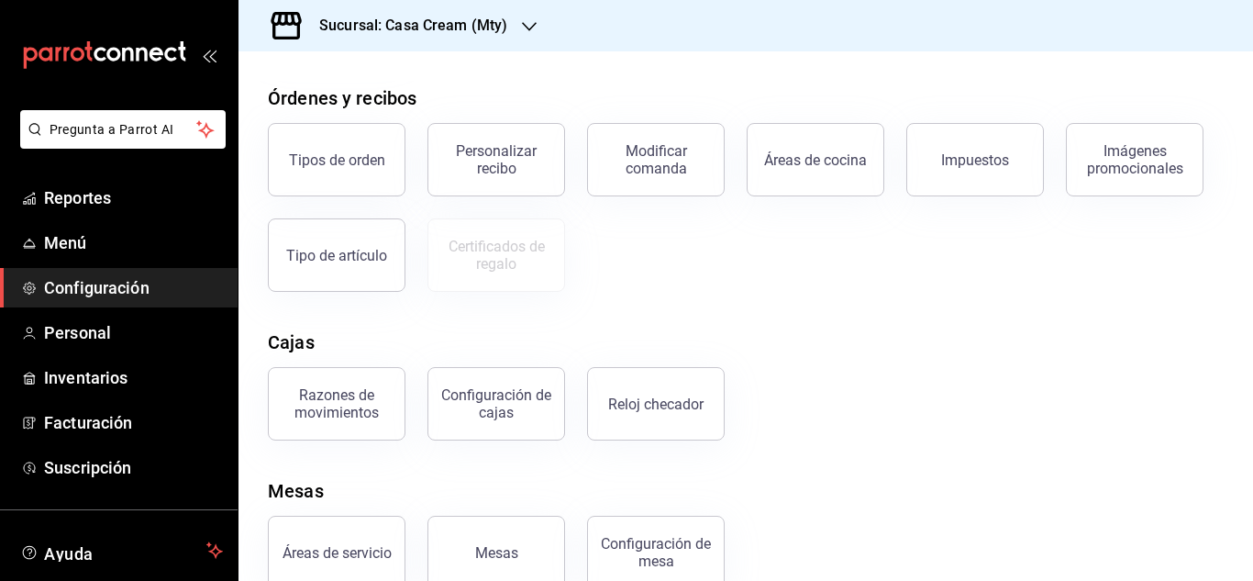
scroll to position [349, 0]
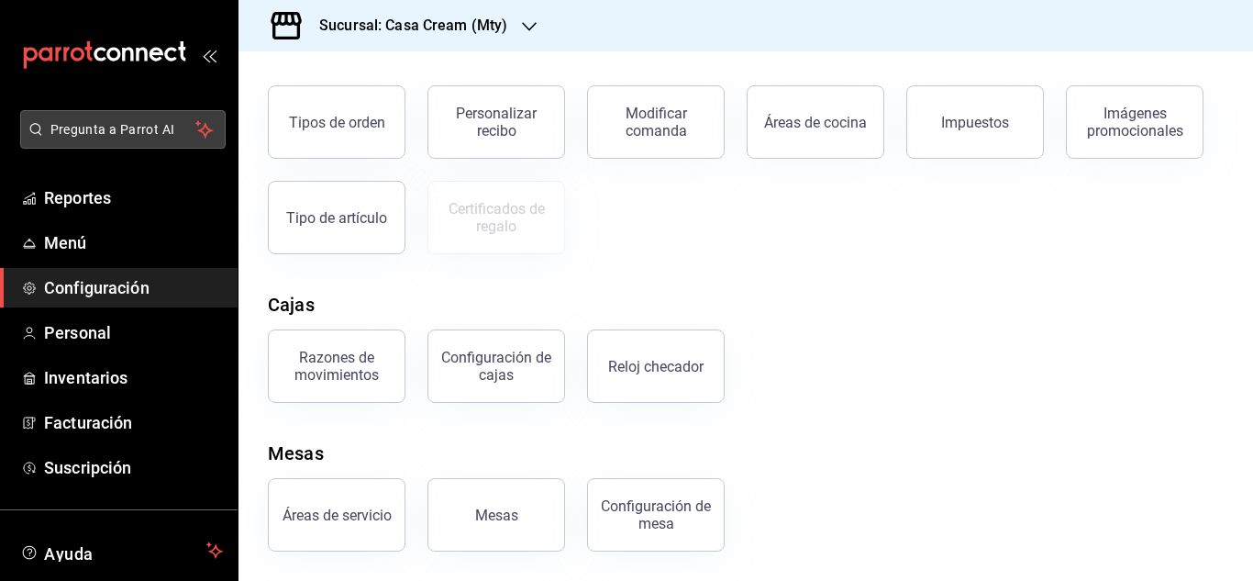
click at [73, 120] on span "Pregunta a Parrot AI" at bounding box center [123, 129] width 146 height 19
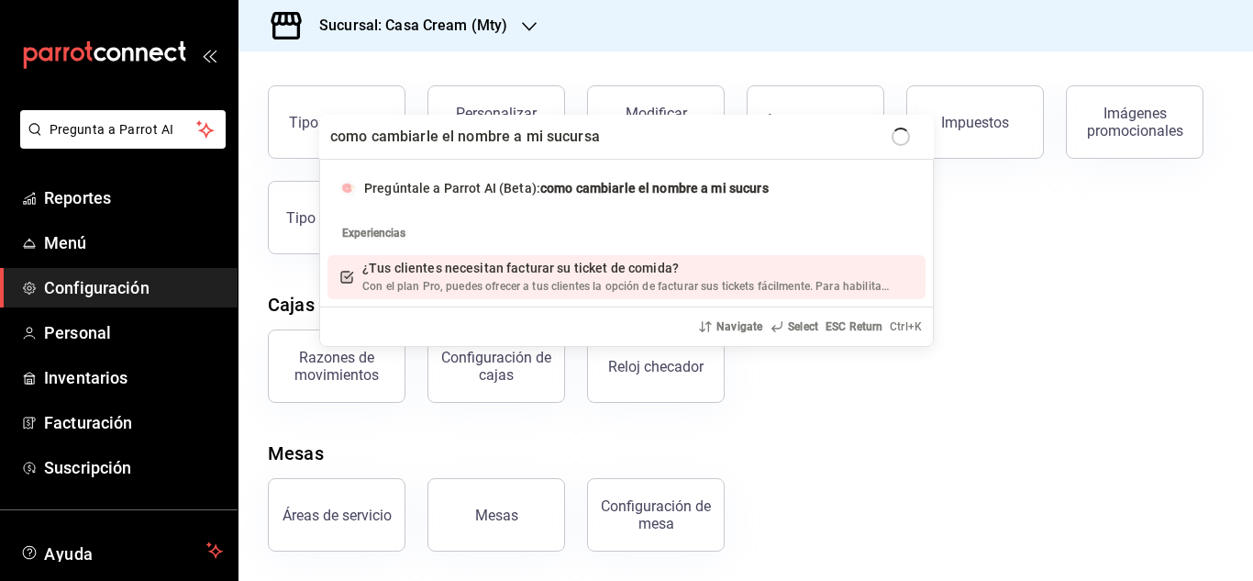
type input "como cambiarle el nombre a mi sucursal"
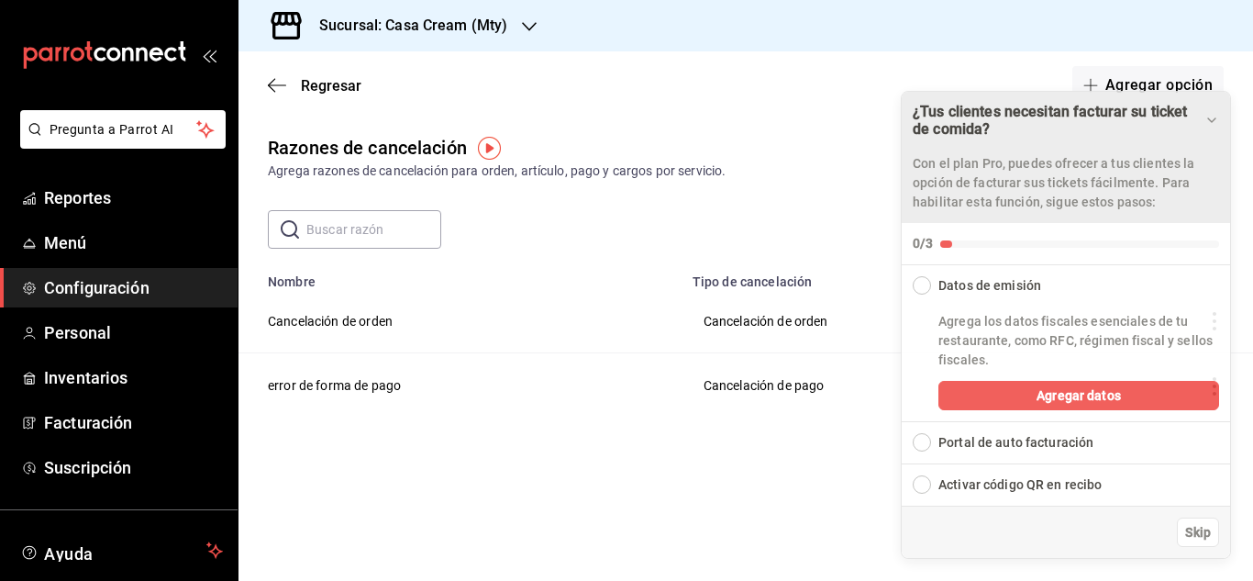
click at [1209, 123] on icon "Drag to move checklist" at bounding box center [1211, 120] width 15 height 15
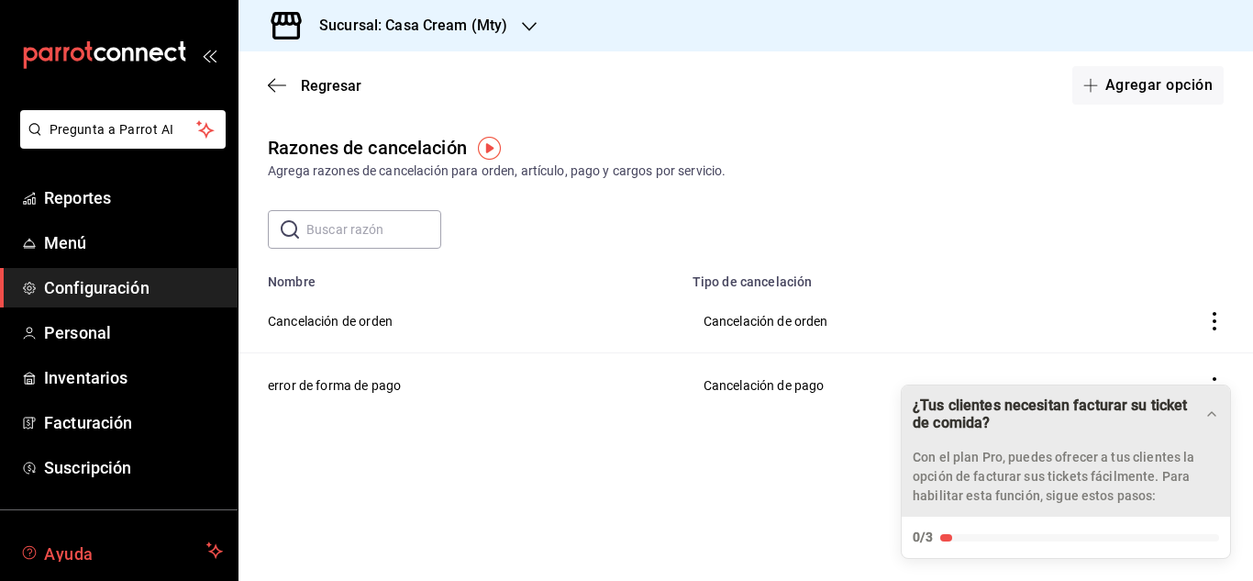
click at [53, 548] on span "Ayuda" at bounding box center [121, 550] width 155 height 22
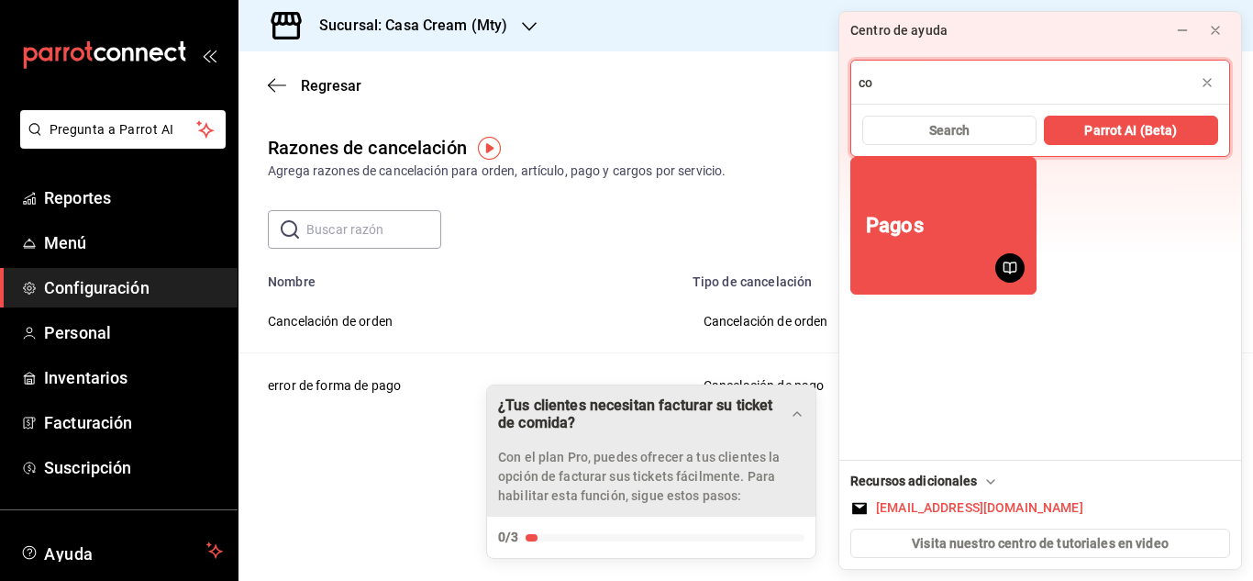
type input "c"
type input "cambiar nombre de sucursal"
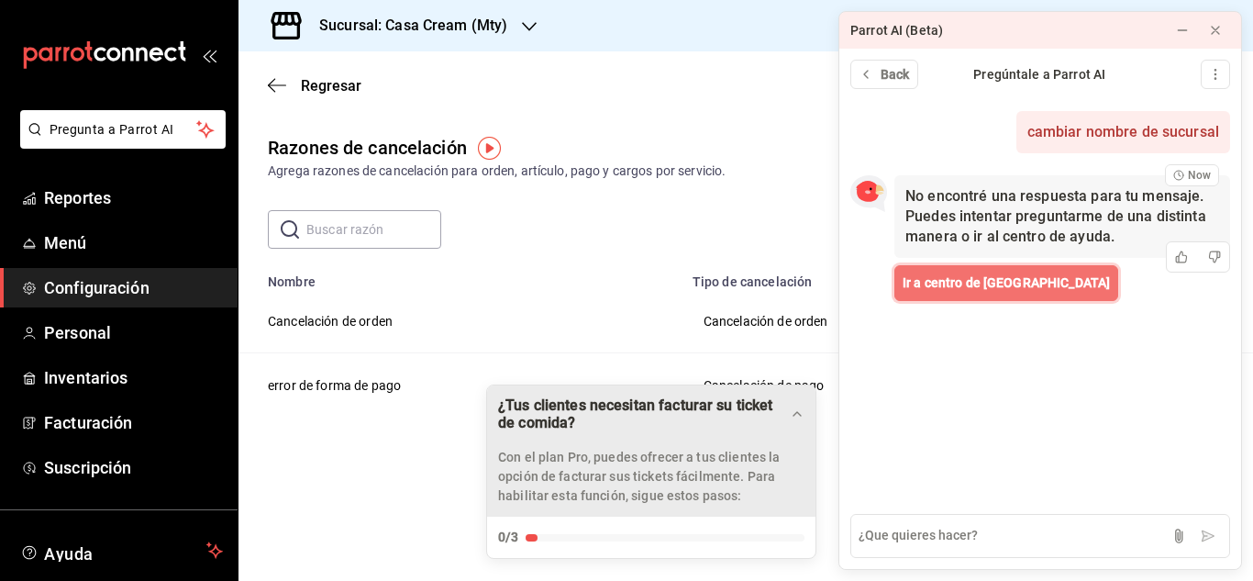
click at [958, 288] on span "Ir a centro de [GEOGRAPHIC_DATA]" at bounding box center [1006, 282] width 207 height 19
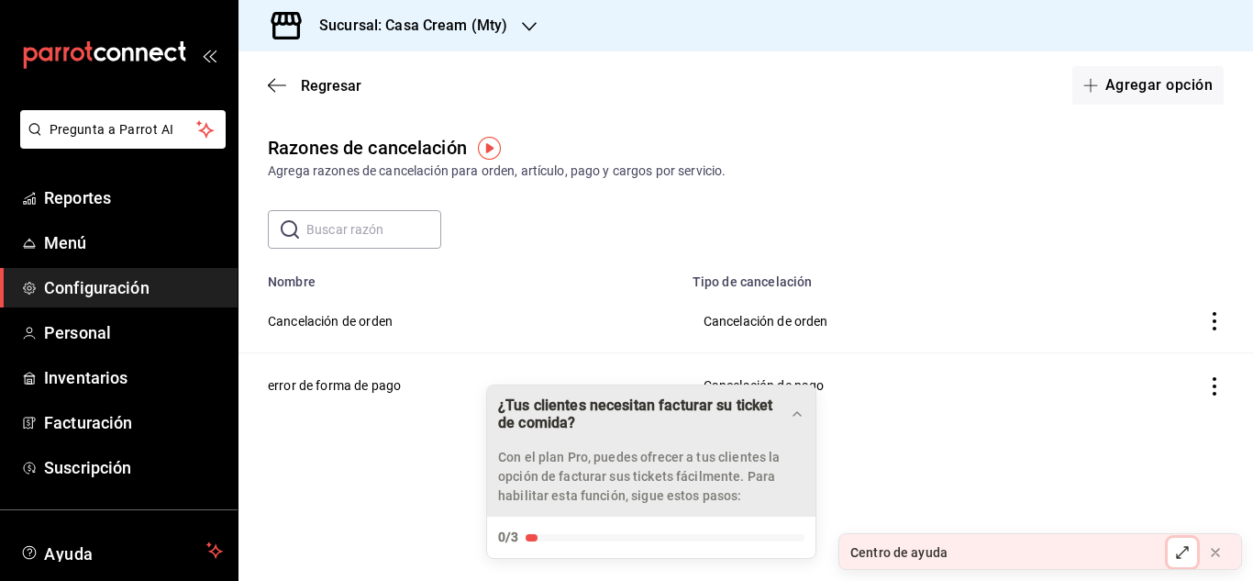
click at [1178, 551] on icon at bounding box center [1182, 552] width 15 height 15
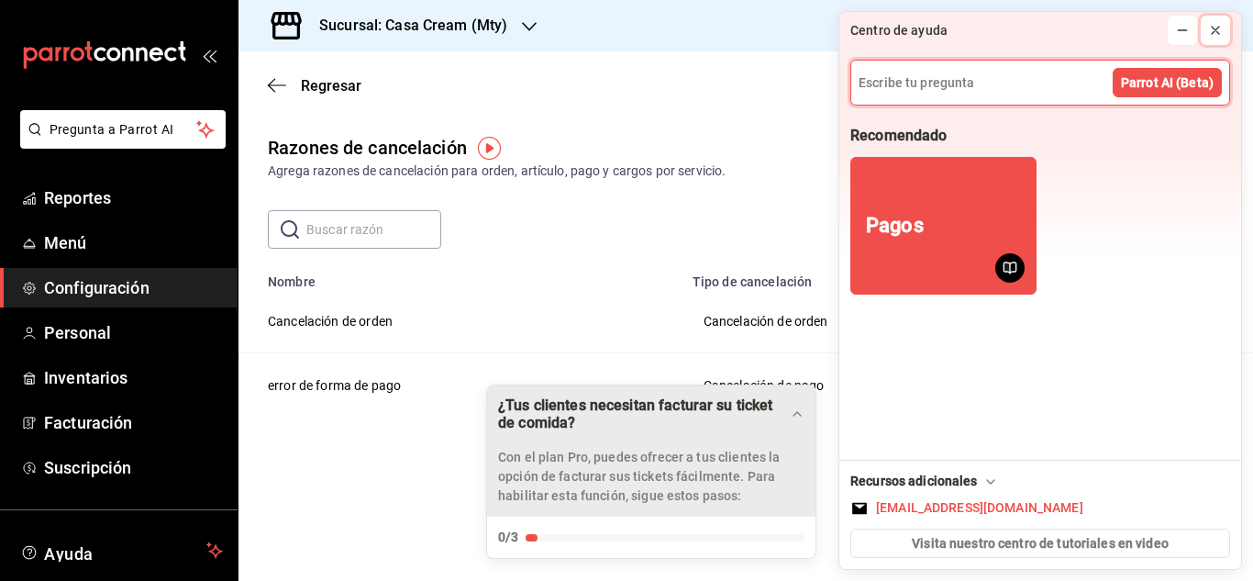
click at [1227, 42] on button at bounding box center [1215, 30] width 29 height 29
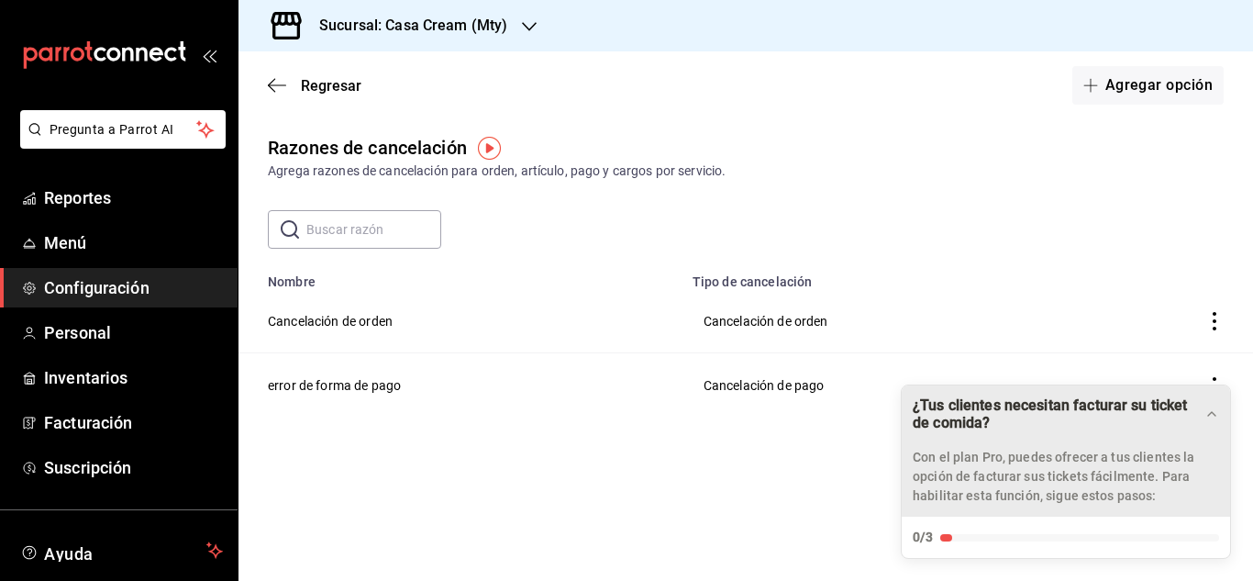
click at [428, 27] on h3 "Sucursal: Casa Cream (Mty)" at bounding box center [406, 26] width 203 height 22
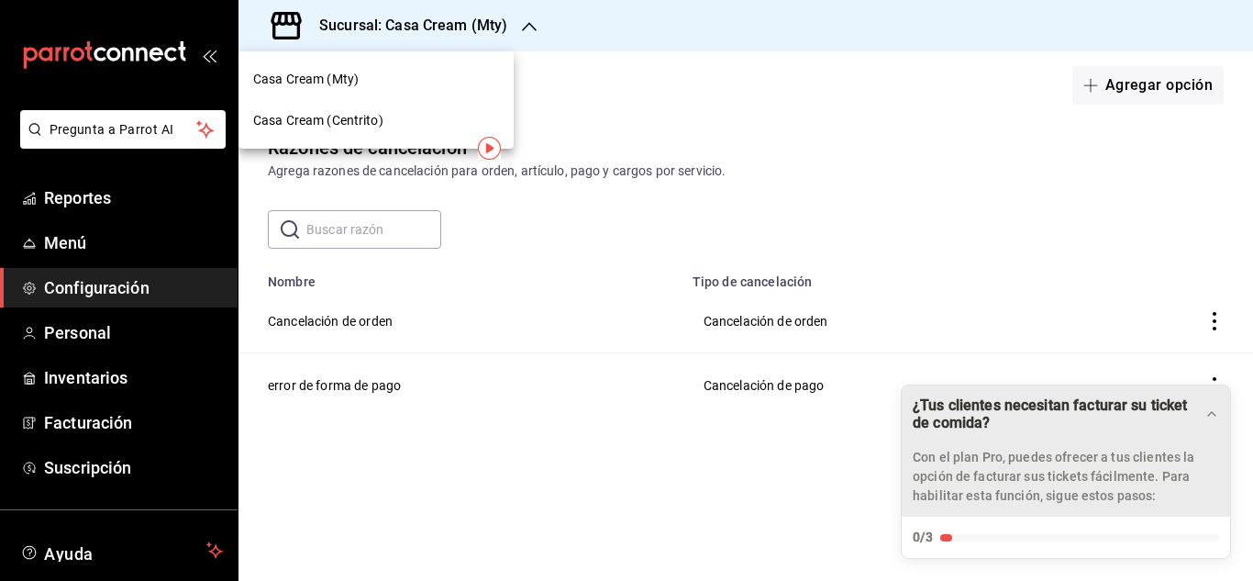
click at [334, 77] on span "Casa Cream (Mty)" at bounding box center [305, 79] width 105 height 19
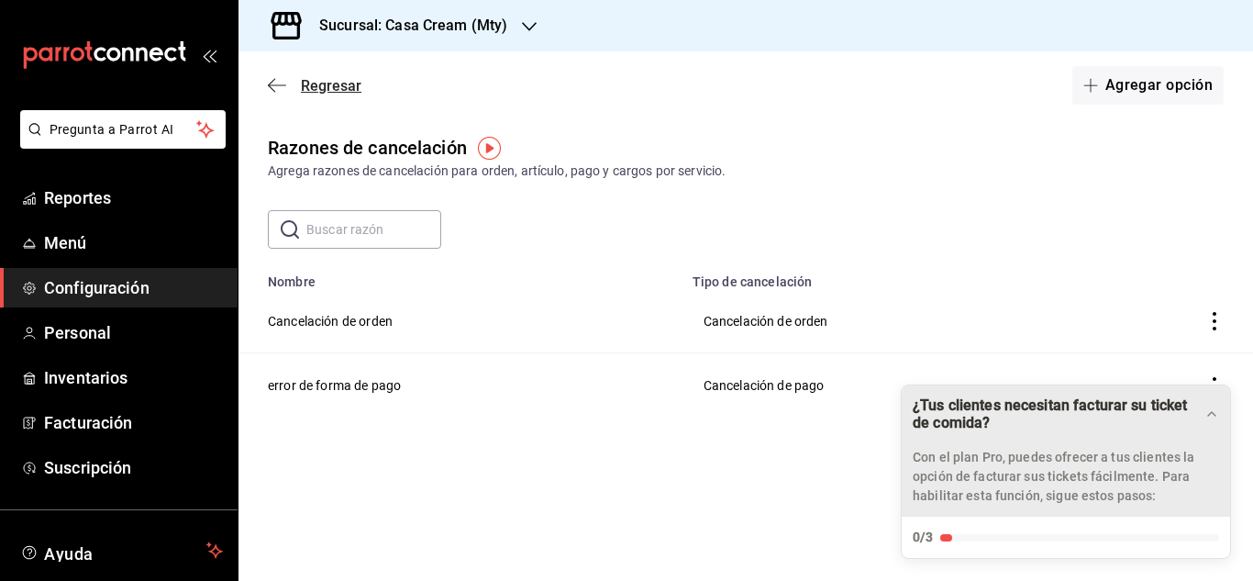
click at [274, 81] on icon "button" at bounding box center [277, 85] width 18 height 17
